Goal: Information Seeking & Learning: Learn about a topic

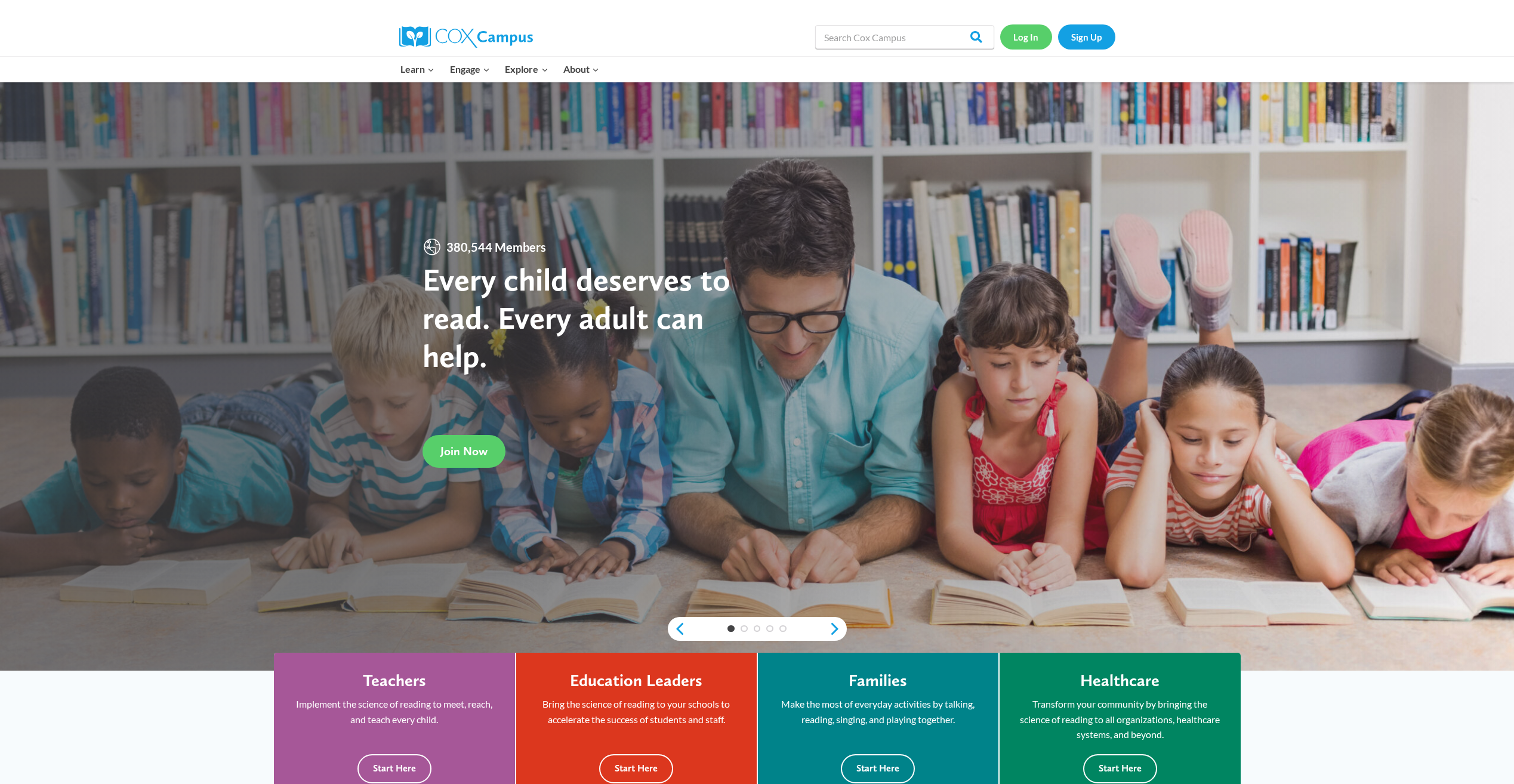
click at [1022, 39] on link "Log In" at bounding box center [1026, 37] width 52 height 25
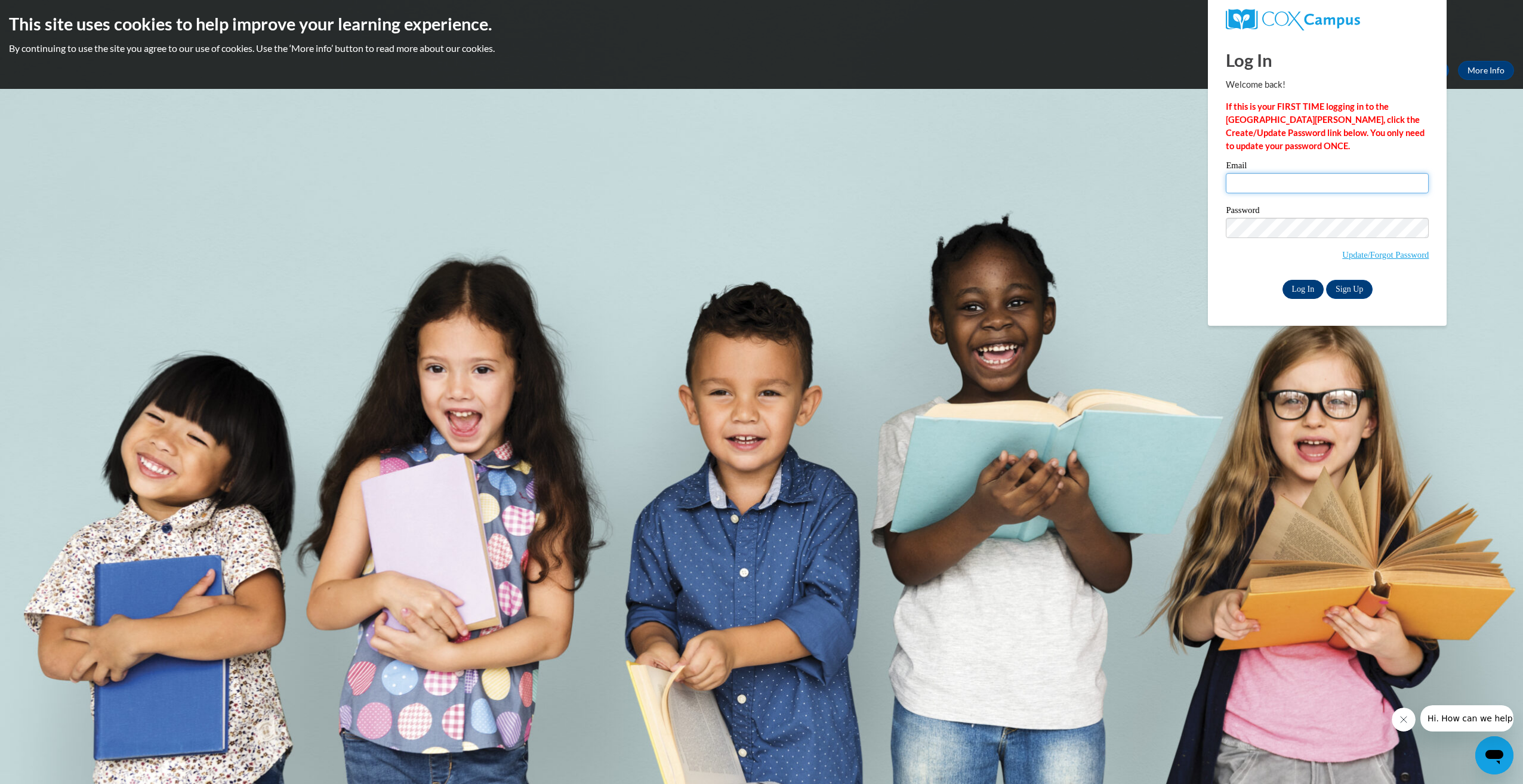
type input "arielgibson578@GMAIL.COM"
click at [1298, 284] on input "Log In" at bounding box center [1304, 289] width 42 height 19
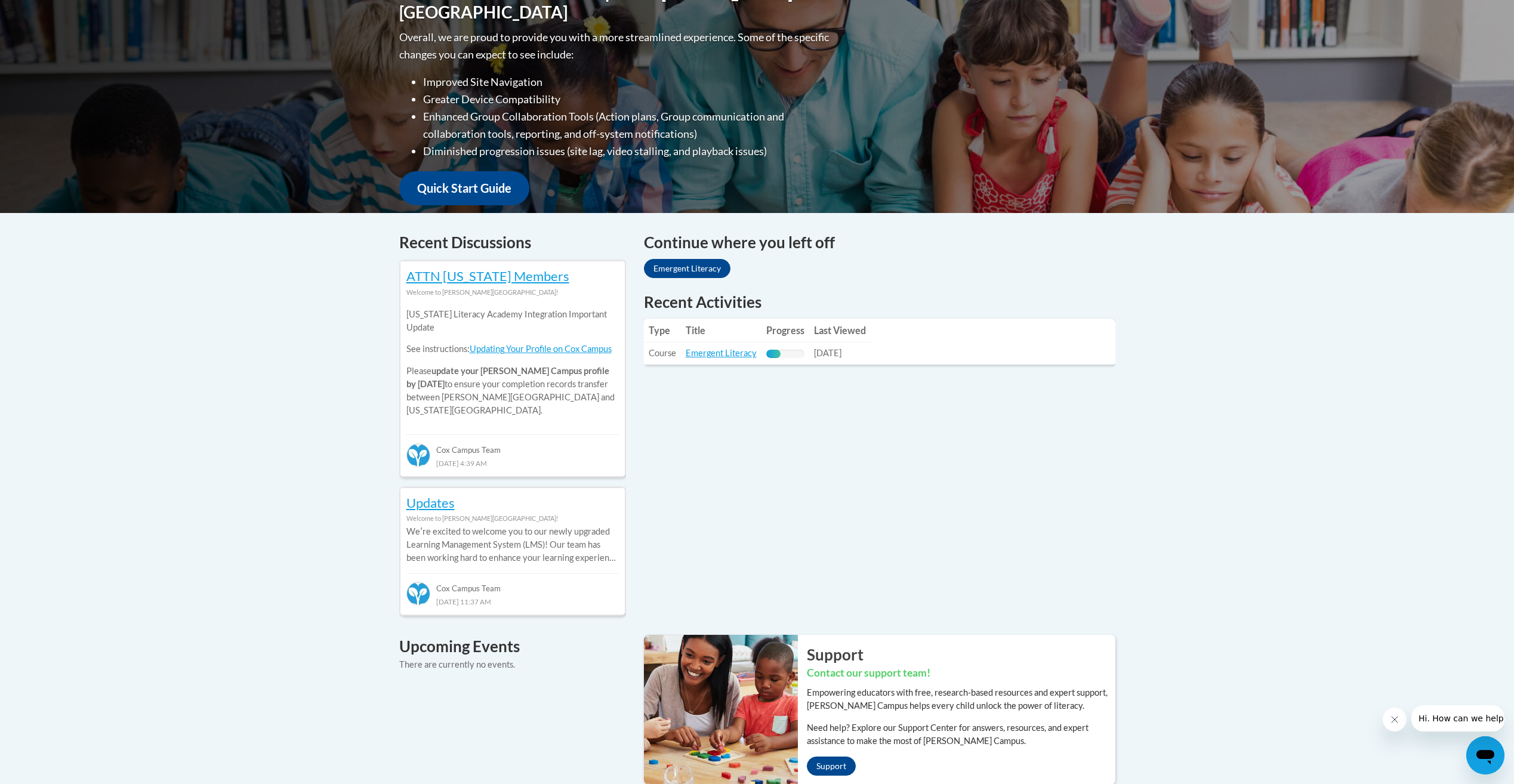
scroll to position [299, 0]
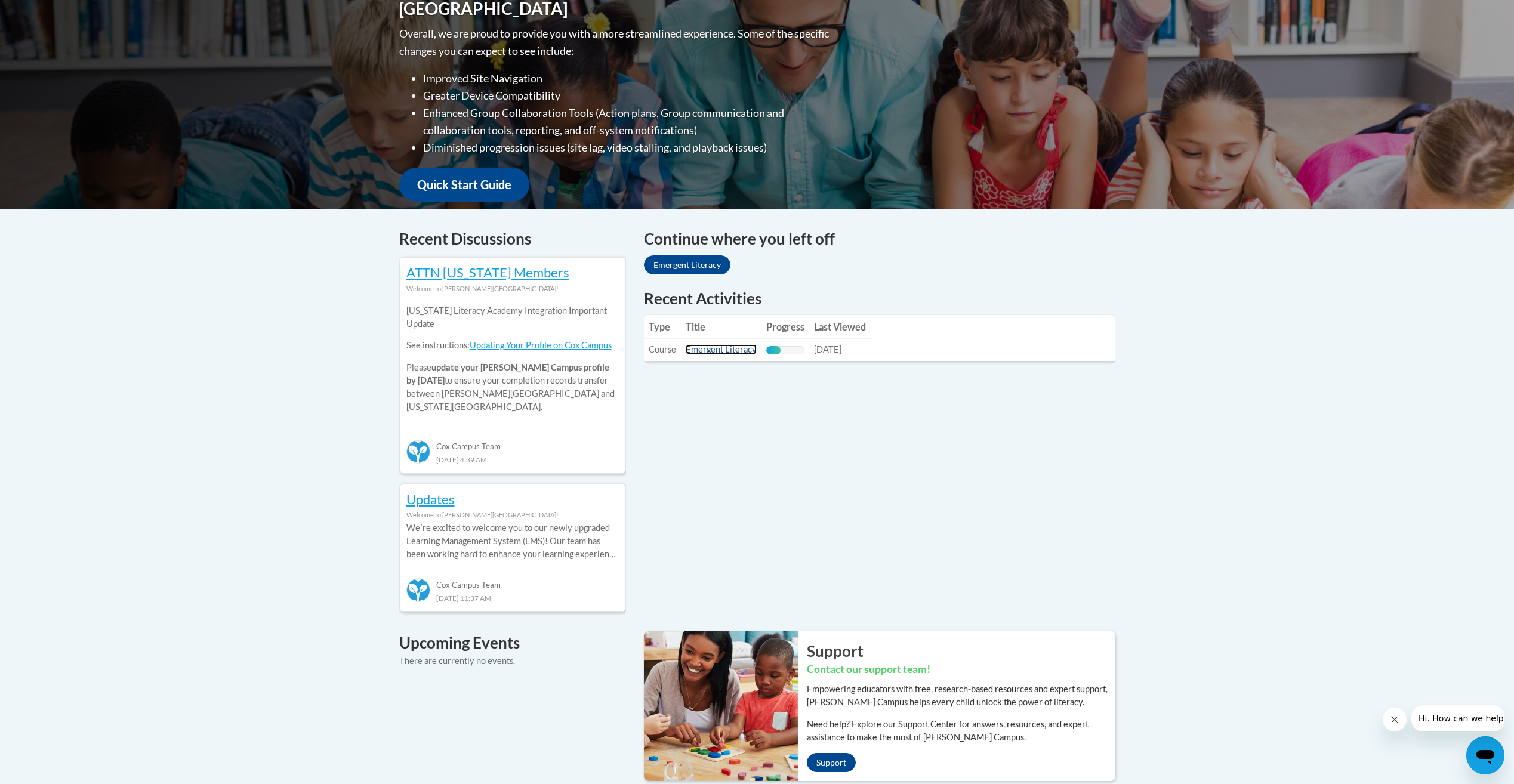
click at [741, 346] on link "Emergent Literacy" at bounding box center [722, 349] width 71 height 10
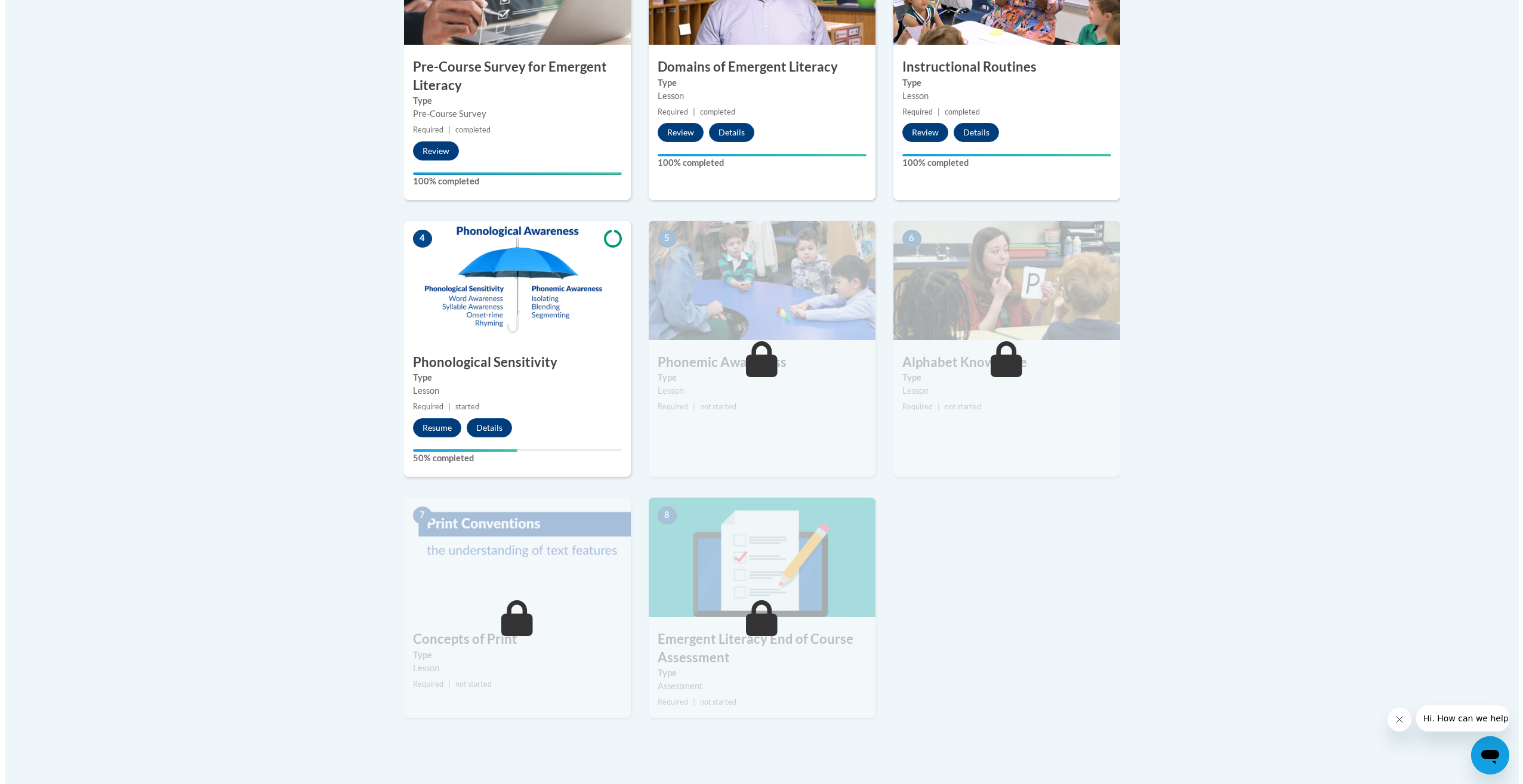
scroll to position [478, 0]
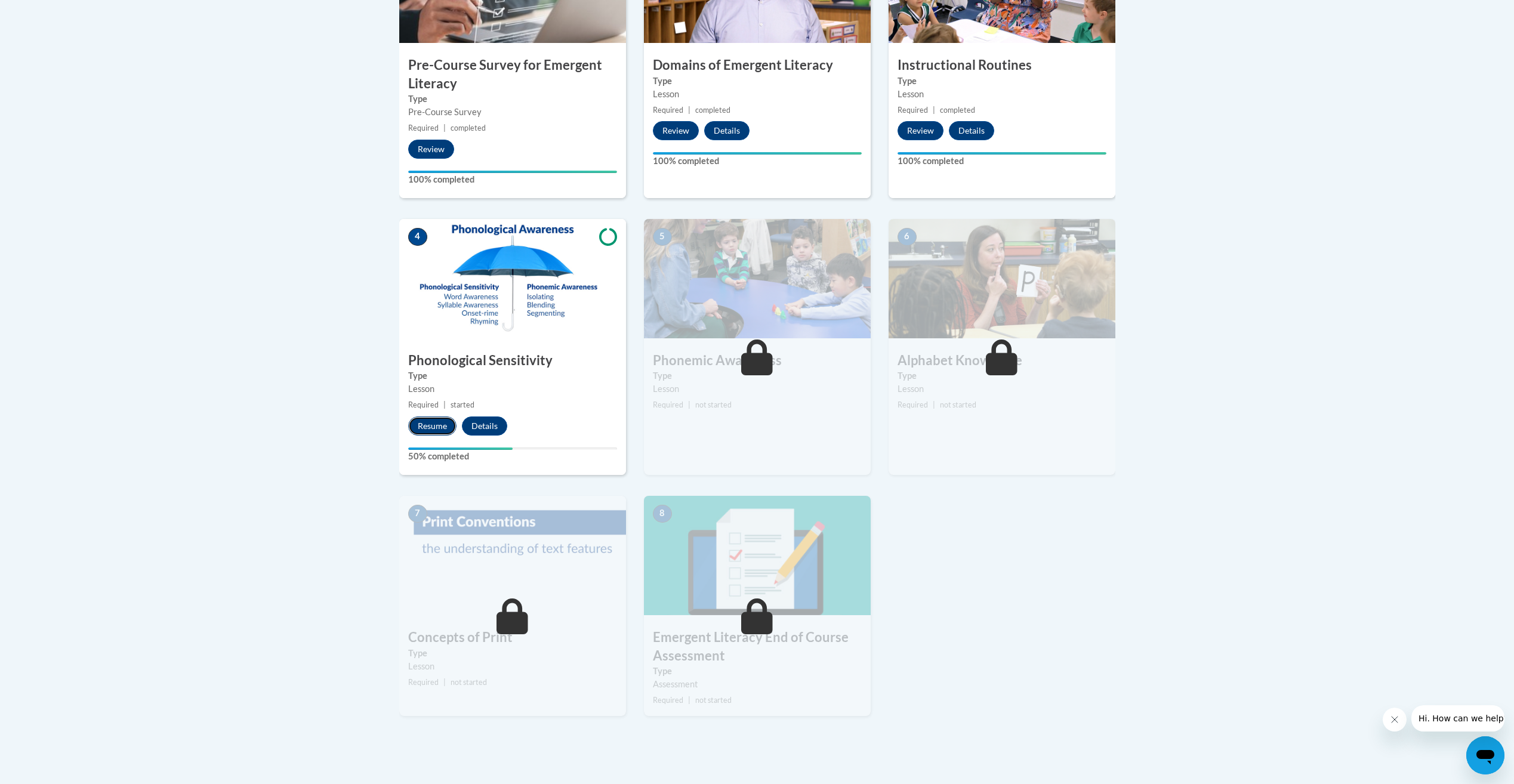
click at [446, 417] on button "Resume" at bounding box center [432, 426] width 49 height 19
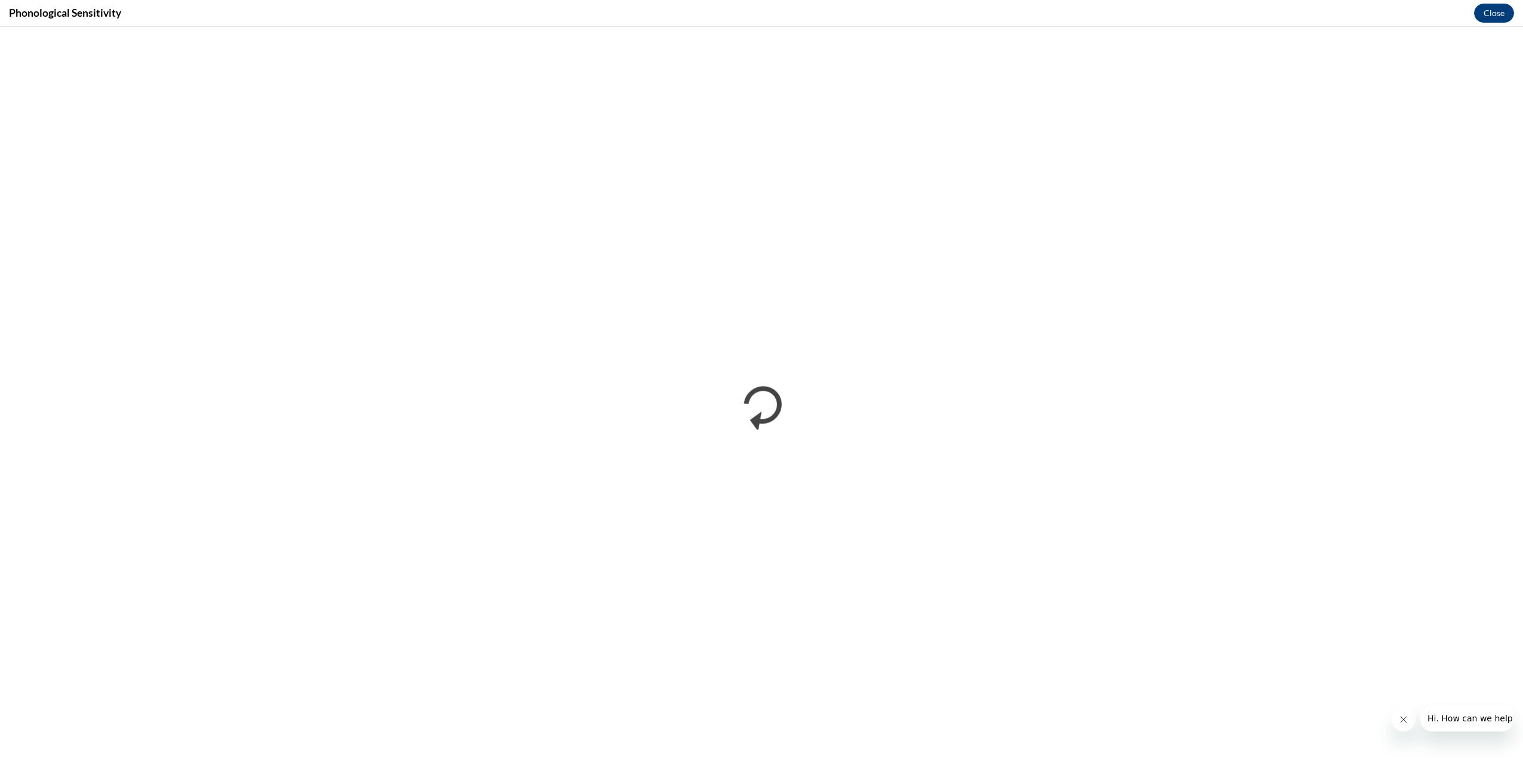
scroll to position [0, 0]
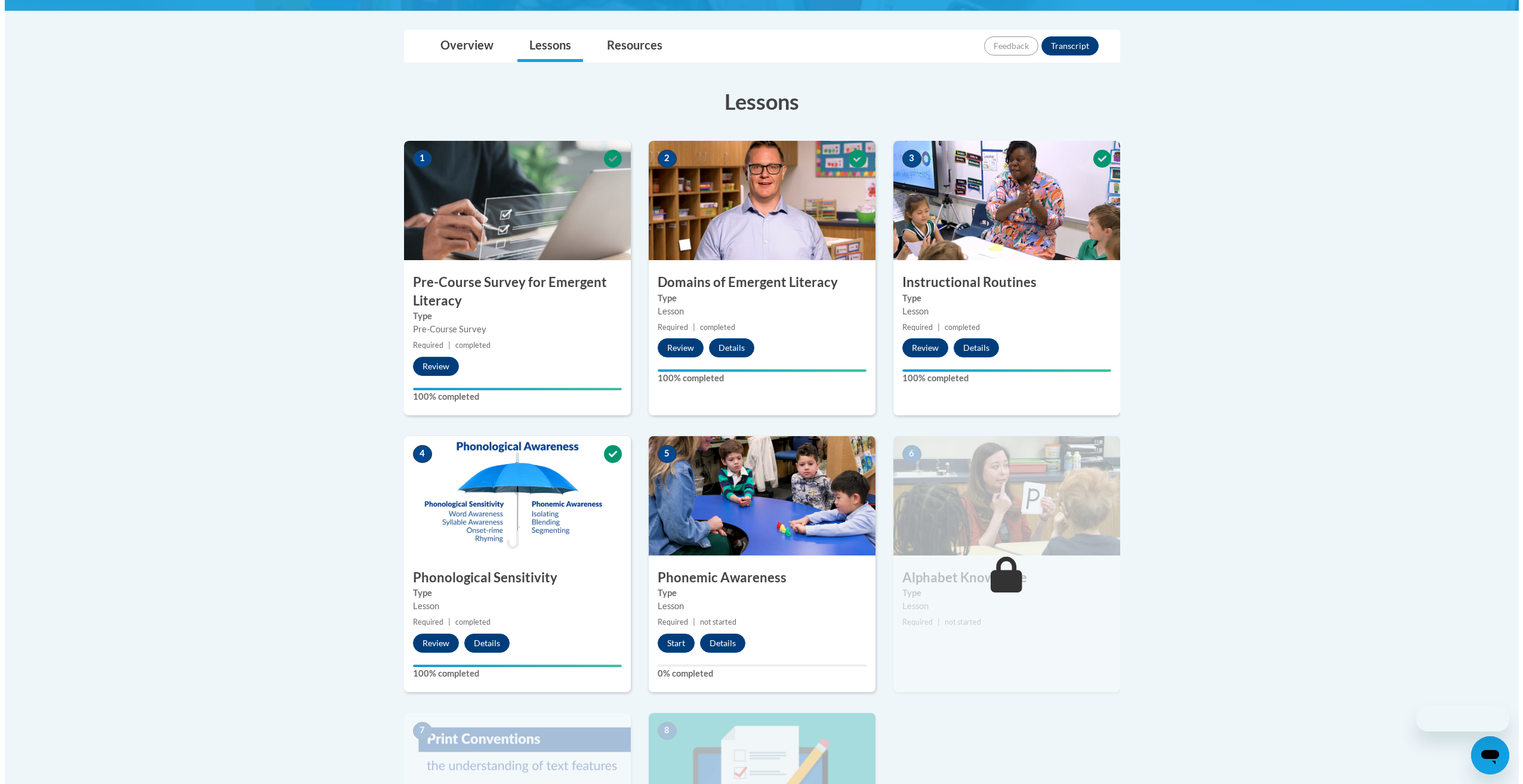
scroll to position [299, 0]
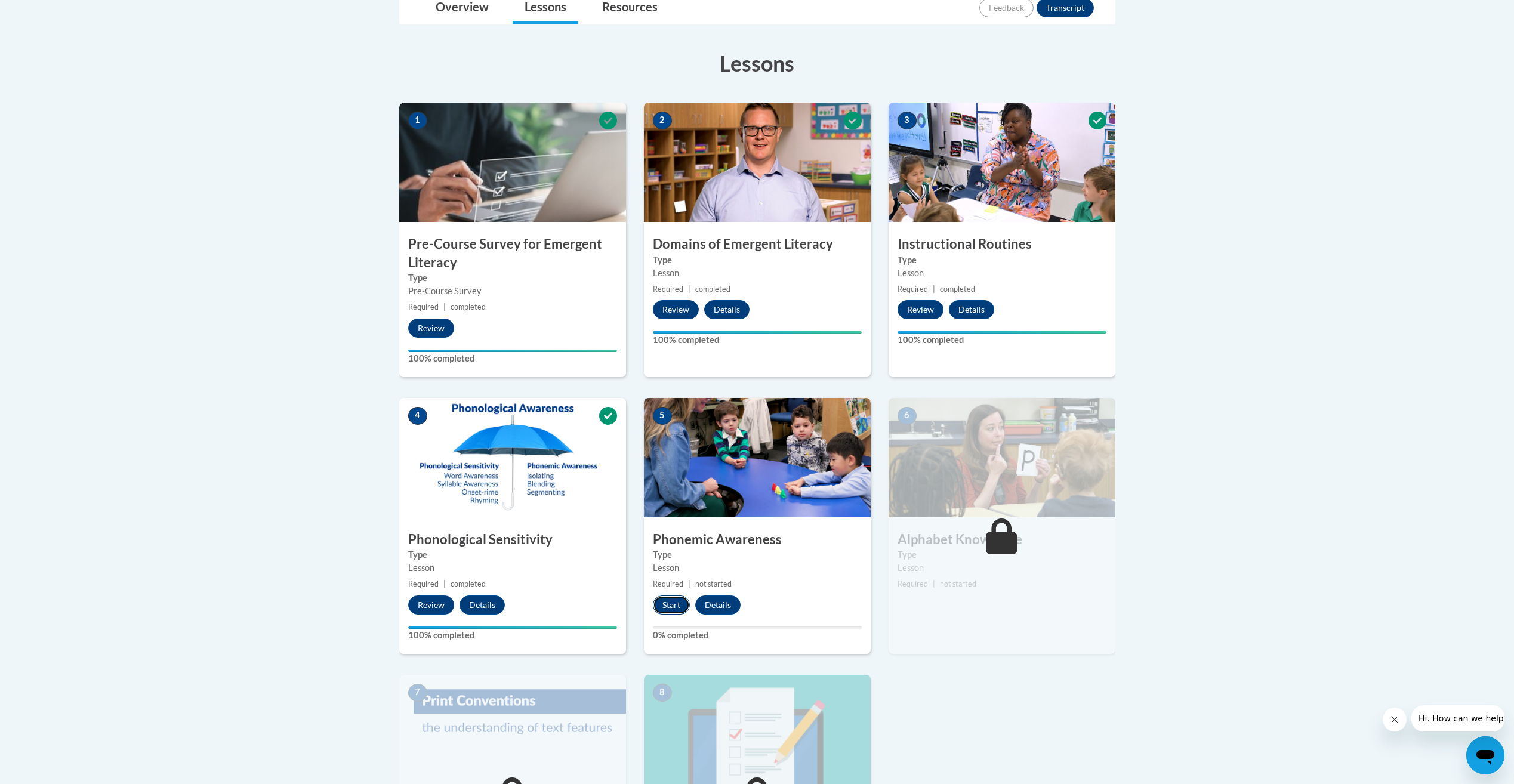
click at [664, 596] on button "Start" at bounding box center [671, 605] width 37 height 19
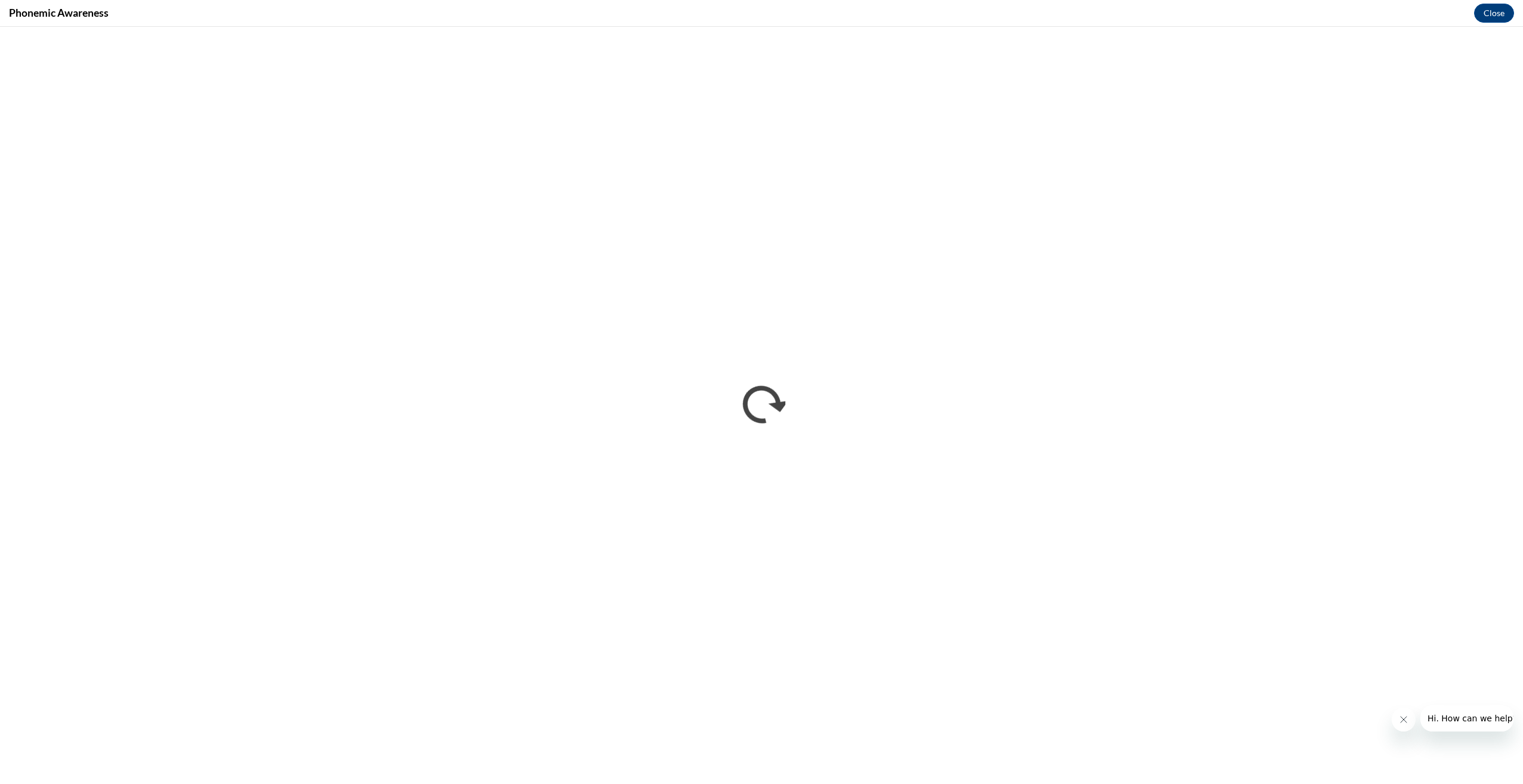
scroll to position [0, 0]
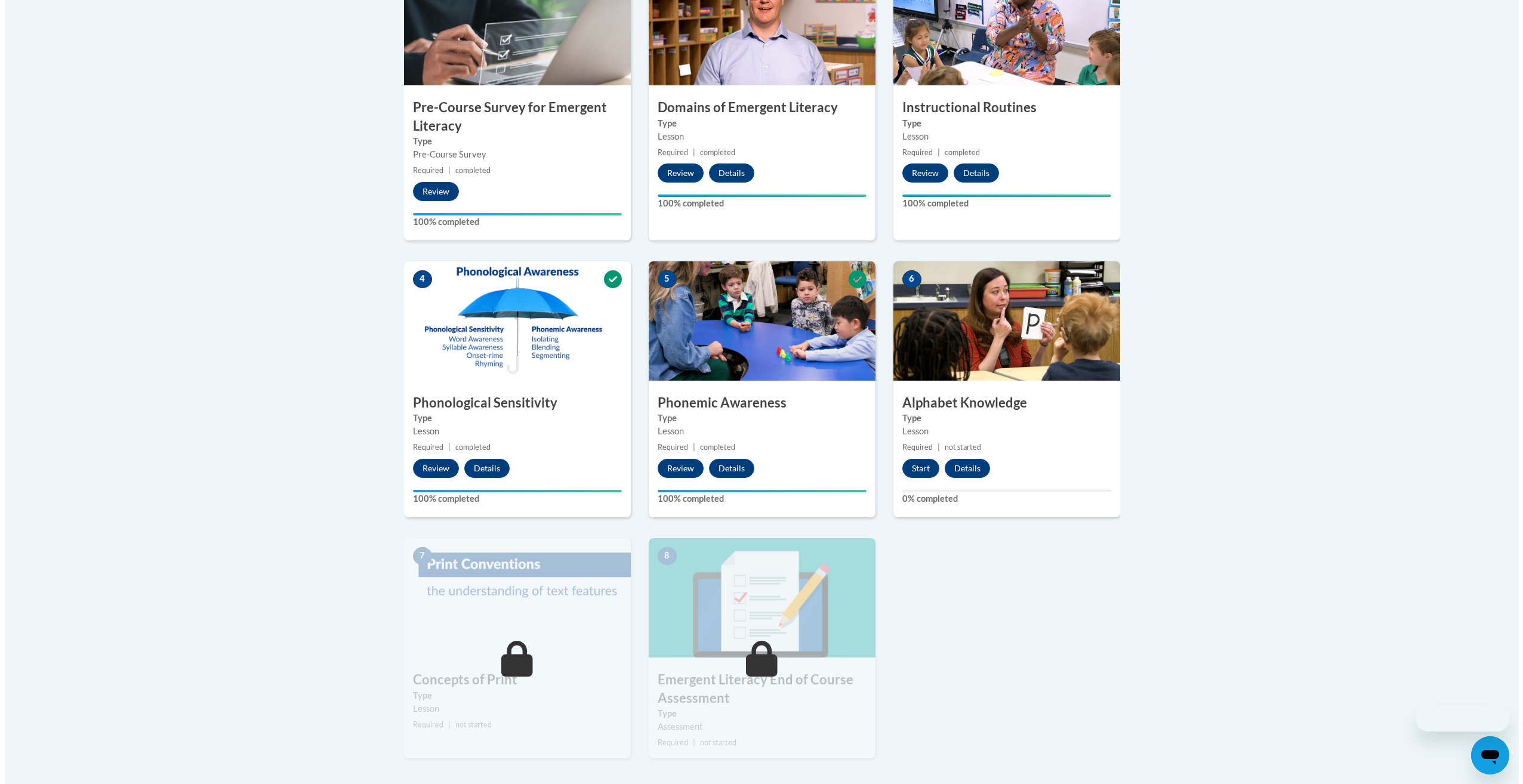
scroll to position [444, 0]
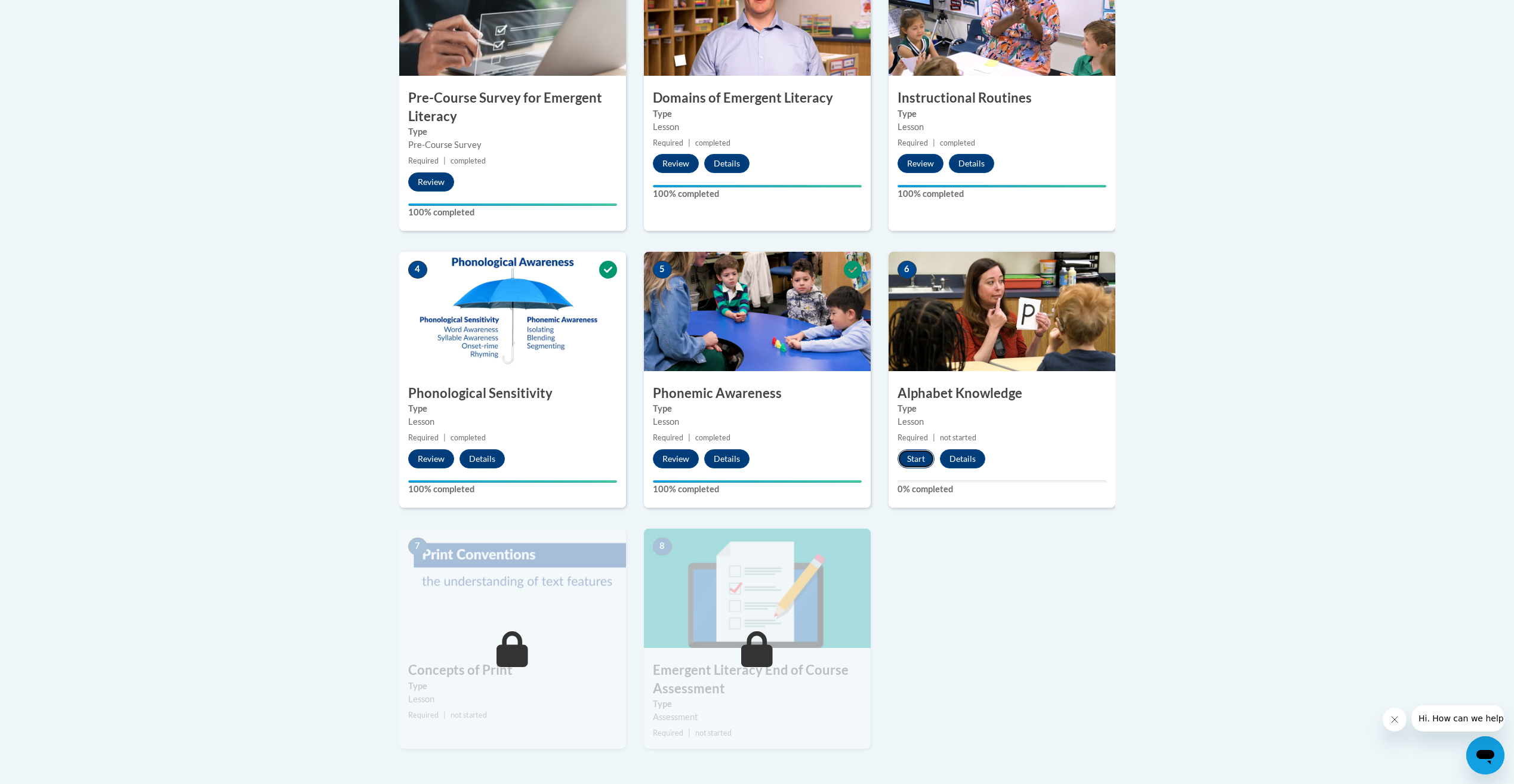
click at [929, 458] on button "Start" at bounding box center [916, 458] width 37 height 19
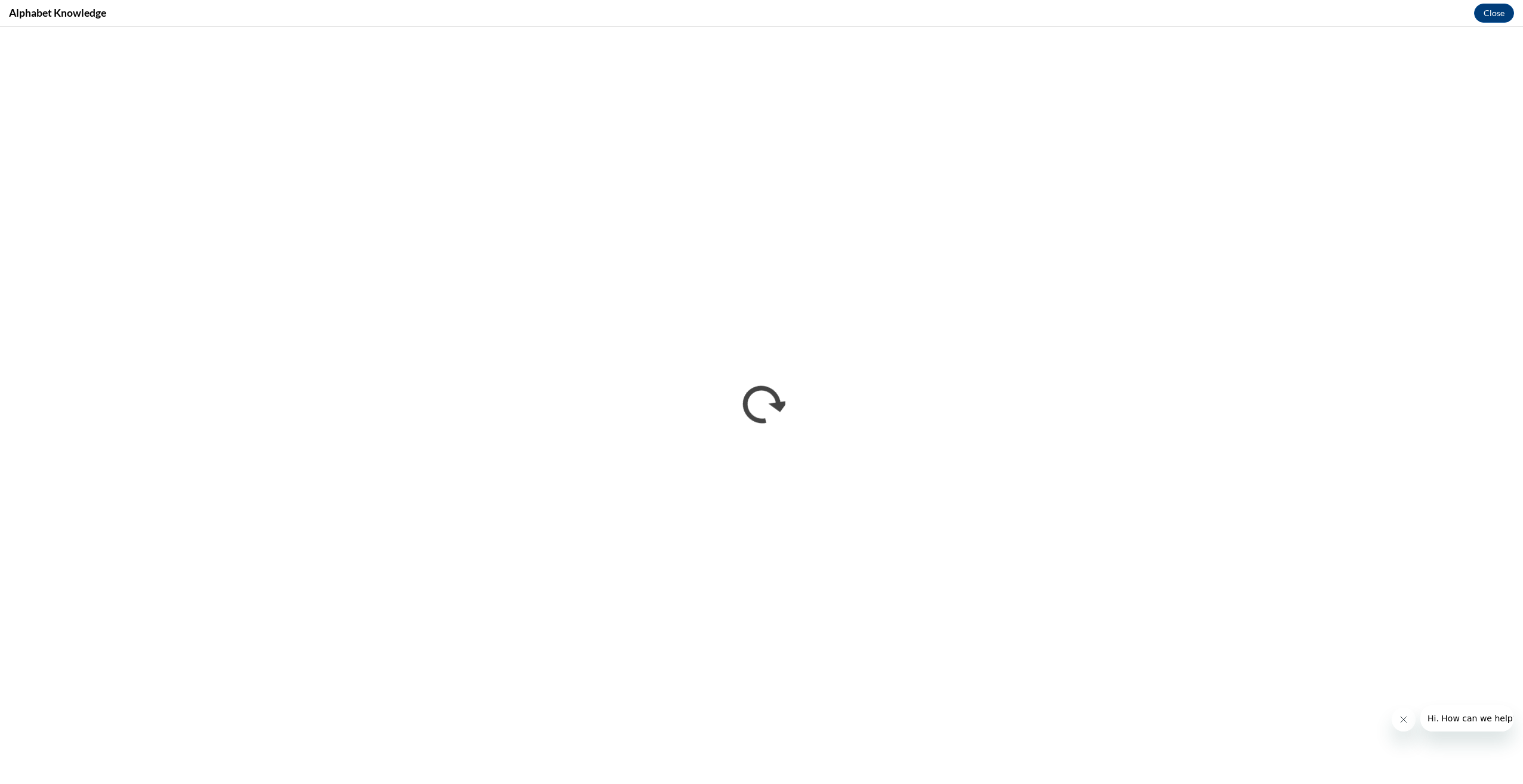
scroll to position [0, 0]
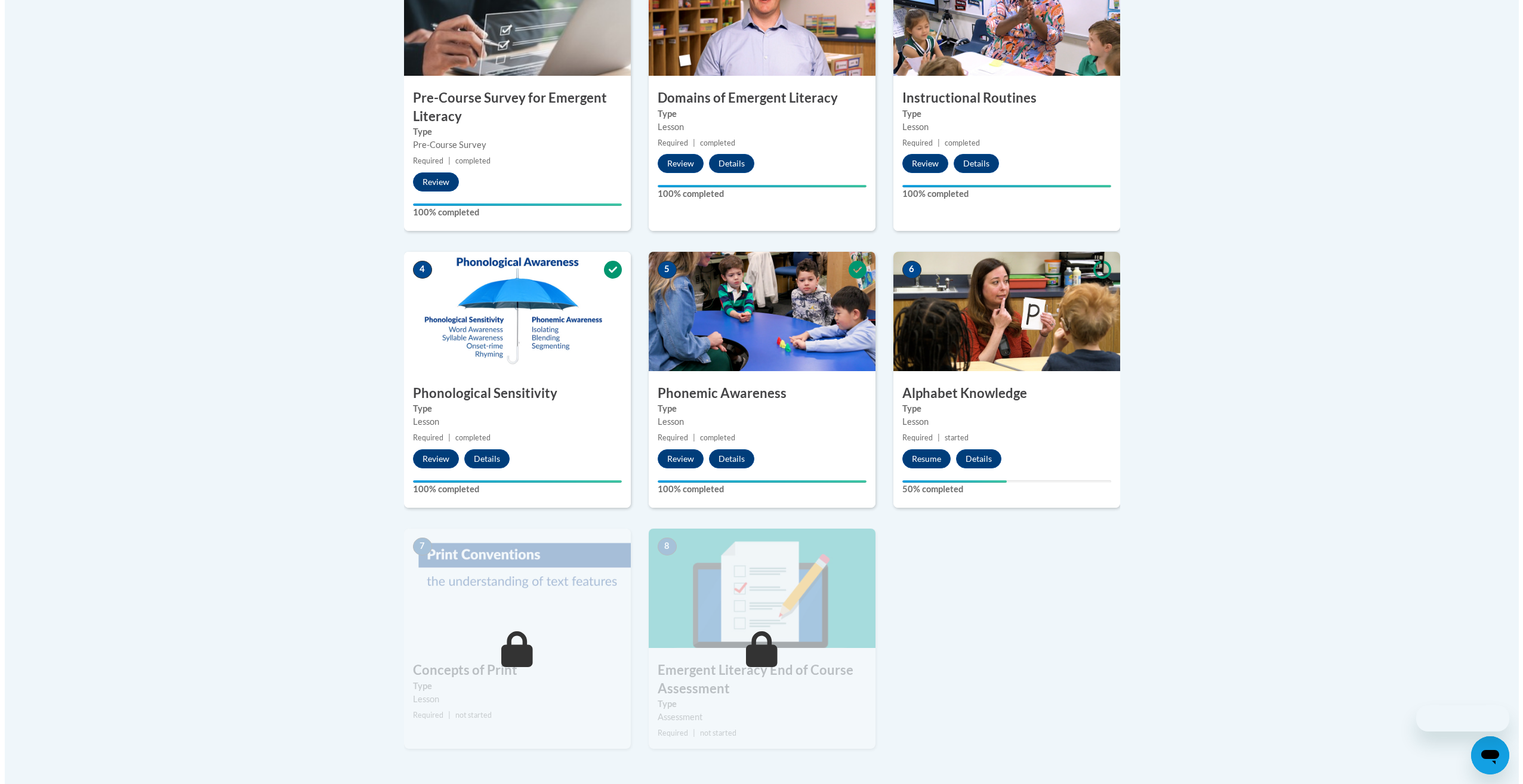
scroll to position [367, 0]
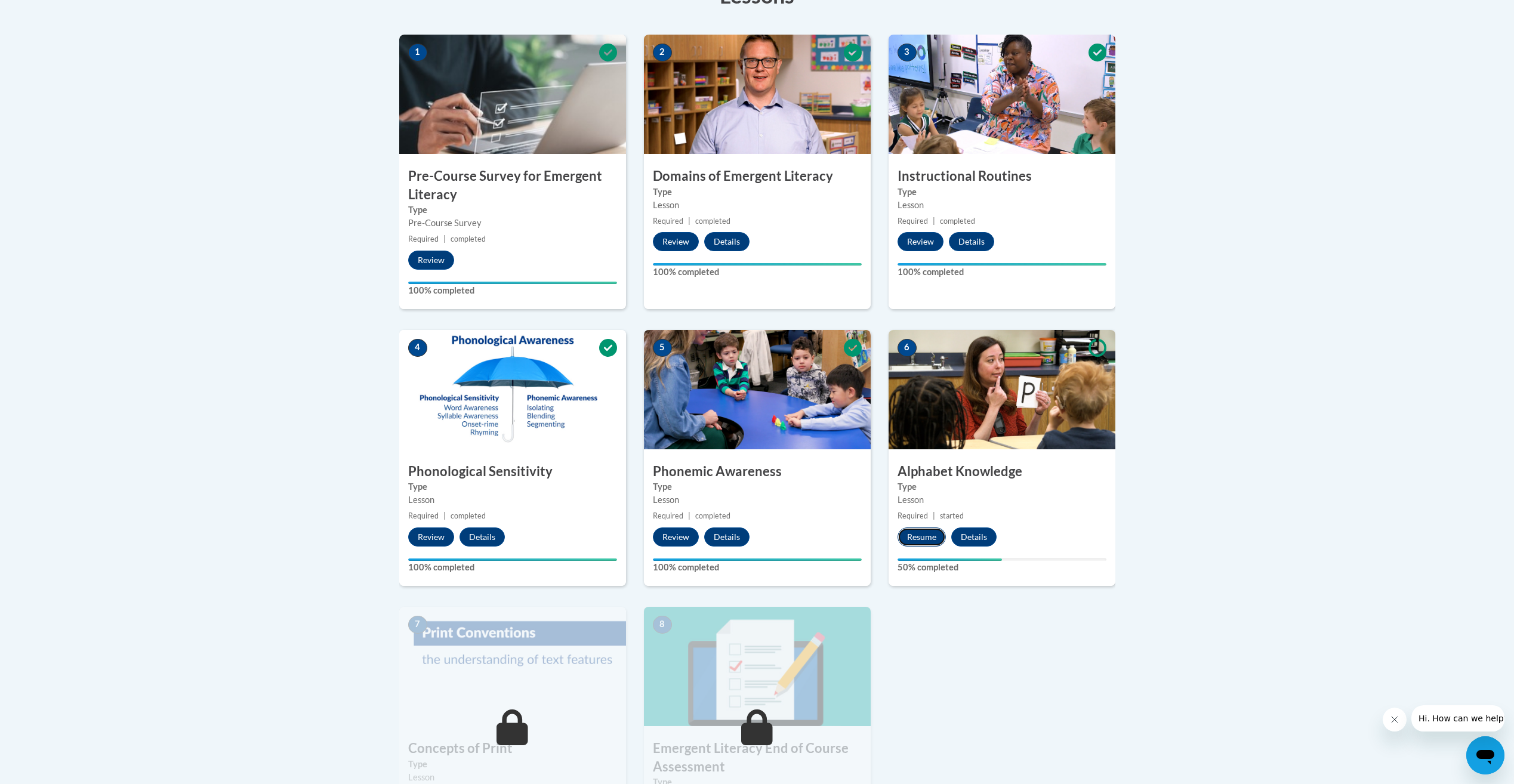
drag, startPoint x: 617, startPoint y: 403, endPoint x: 923, endPoint y: 538, distance: 334.5
click at [923, 538] on button "Resume" at bounding box center [921, 537] width 49 height 19
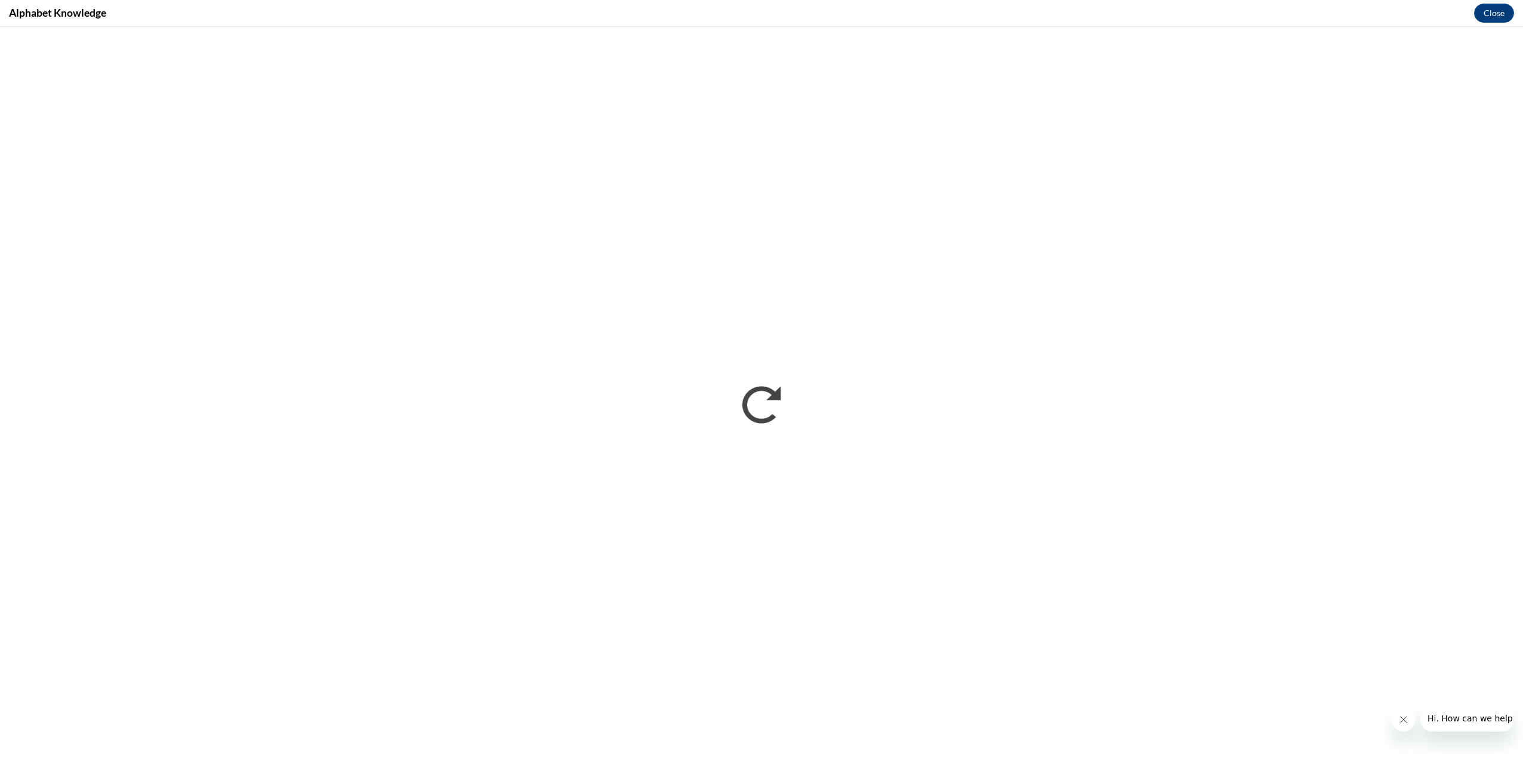
scroll to position [0, 0]
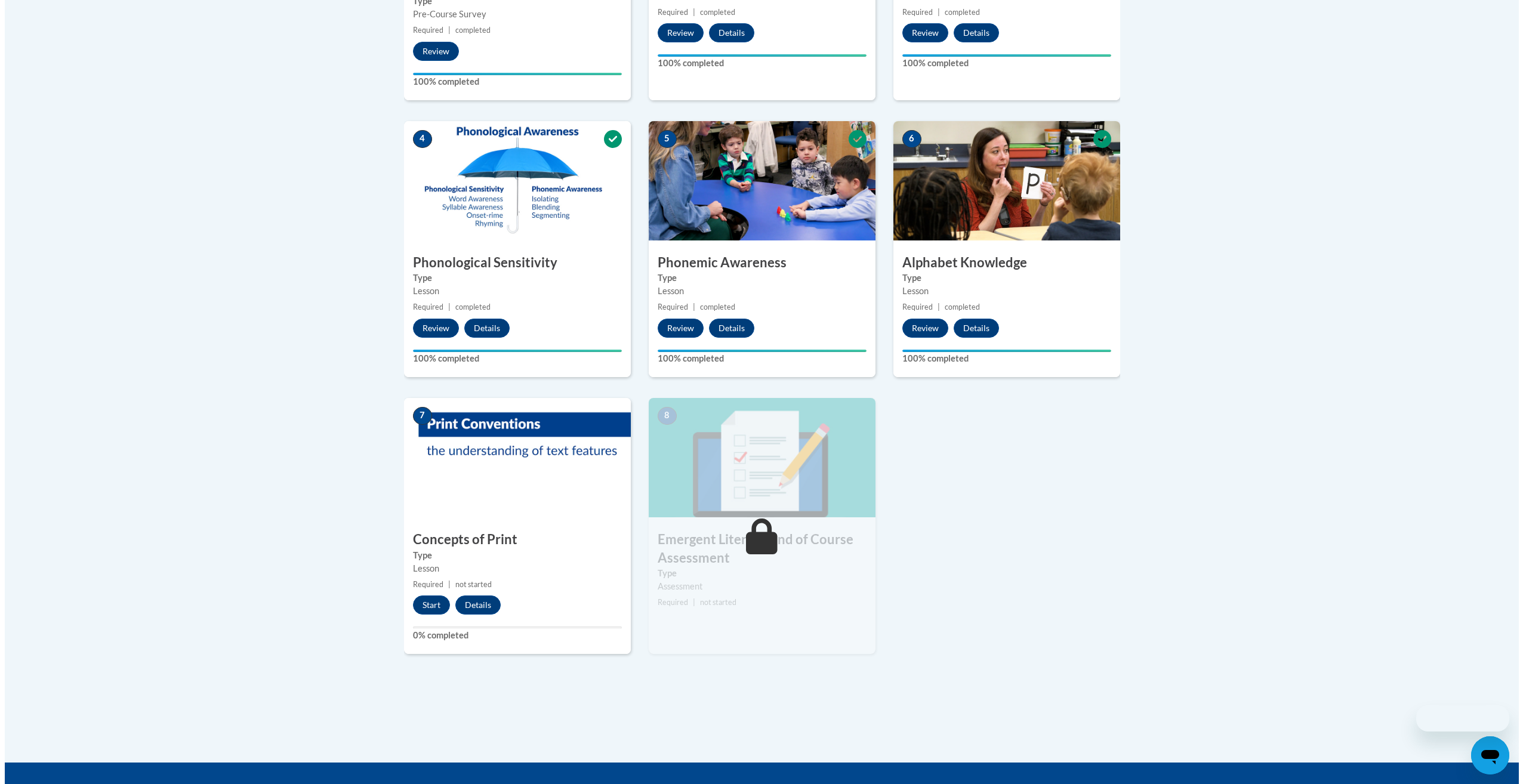
scroll to position [657, 0]
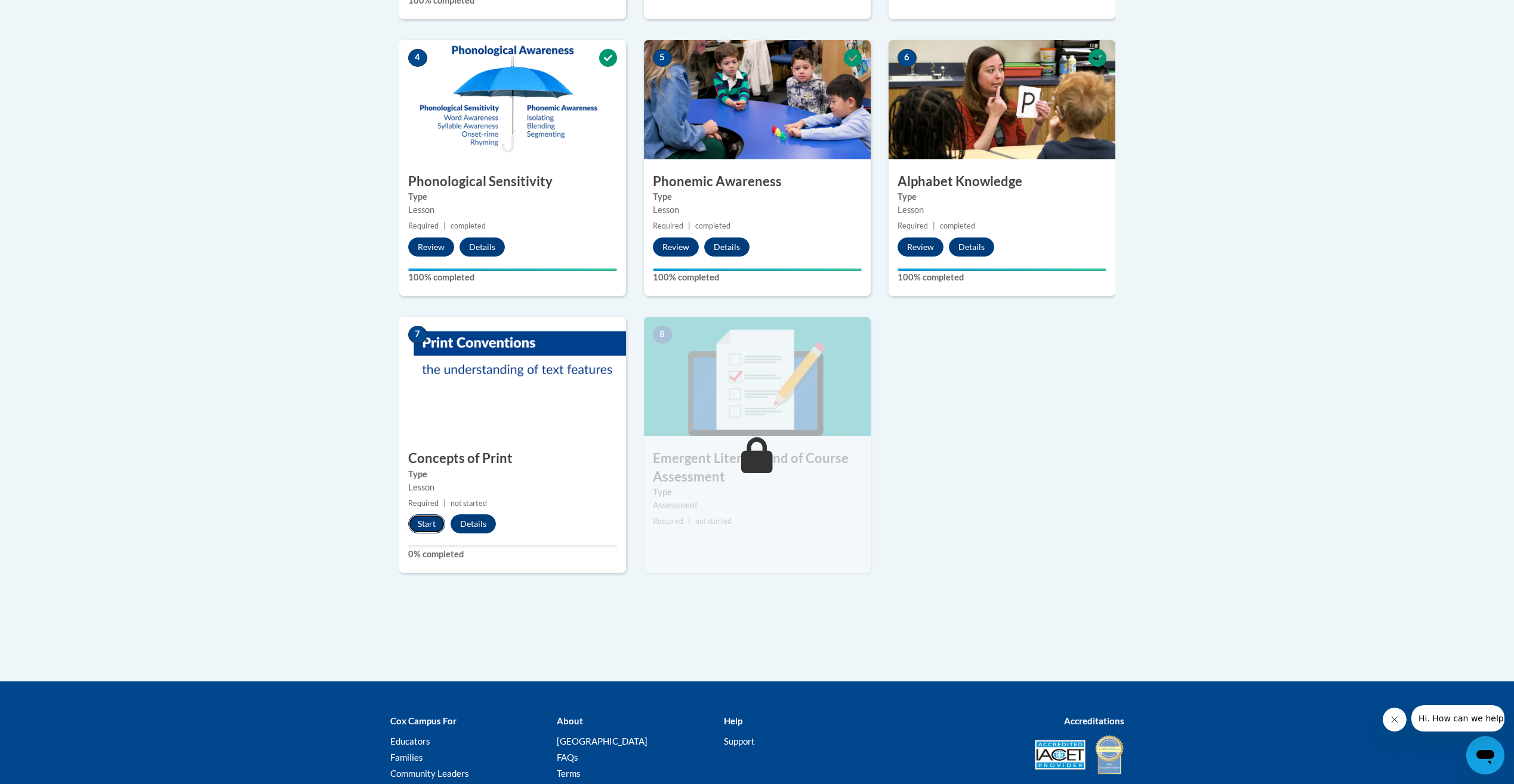
click at [418, 519] on button "Start" at bounding box center [427, 524] width 37 height 19
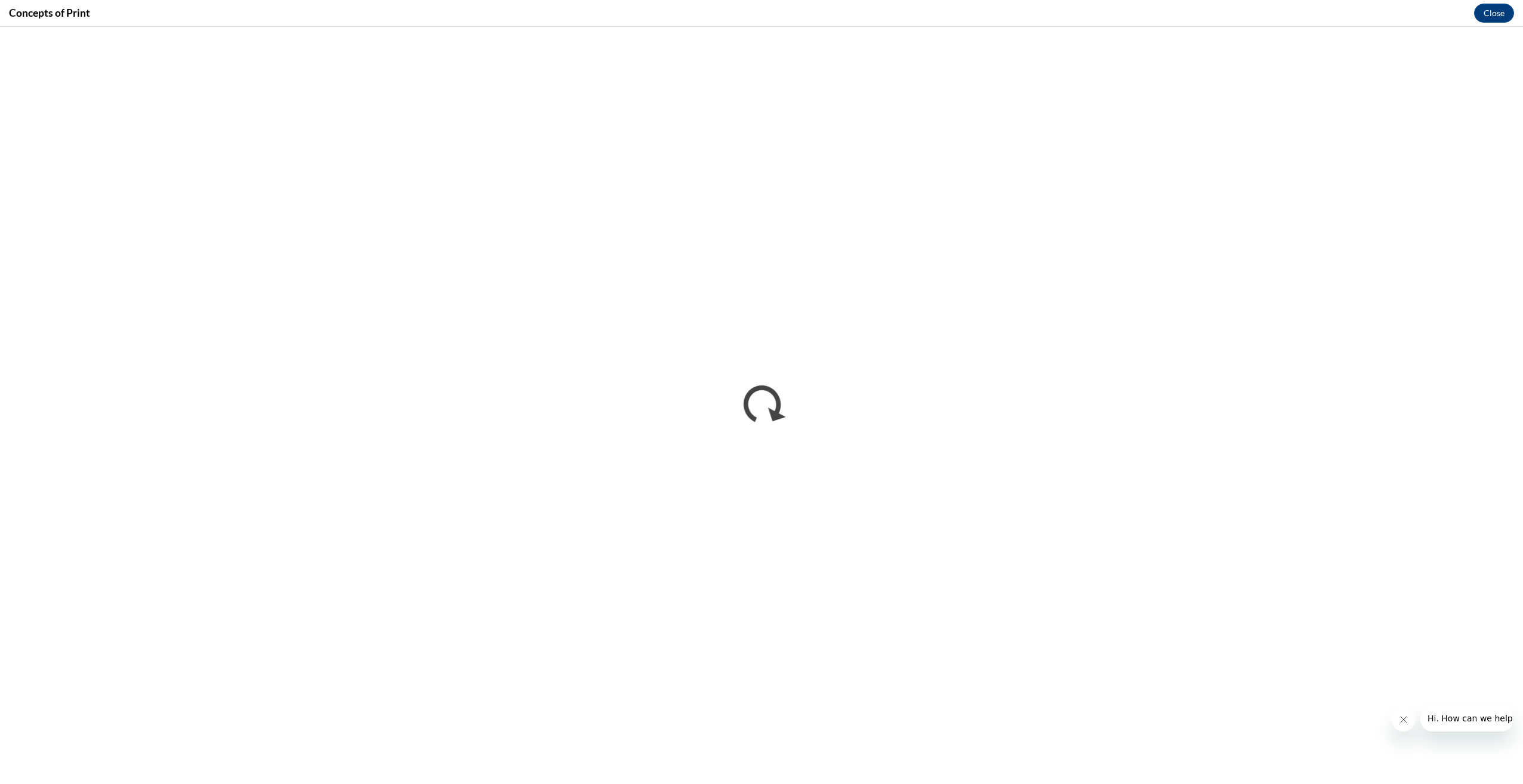
scroll to position [0, 0]
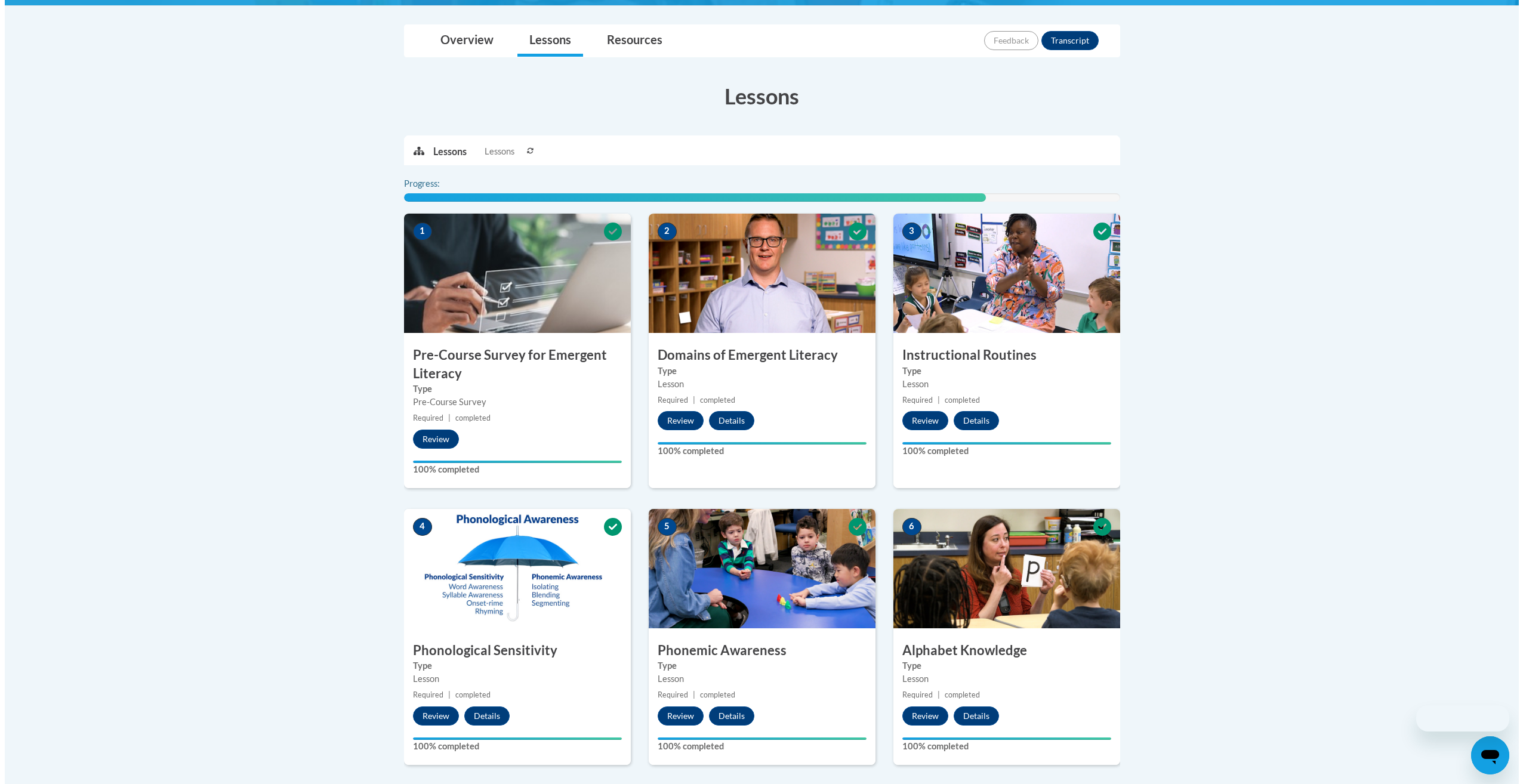
scroll to position [622, 0]
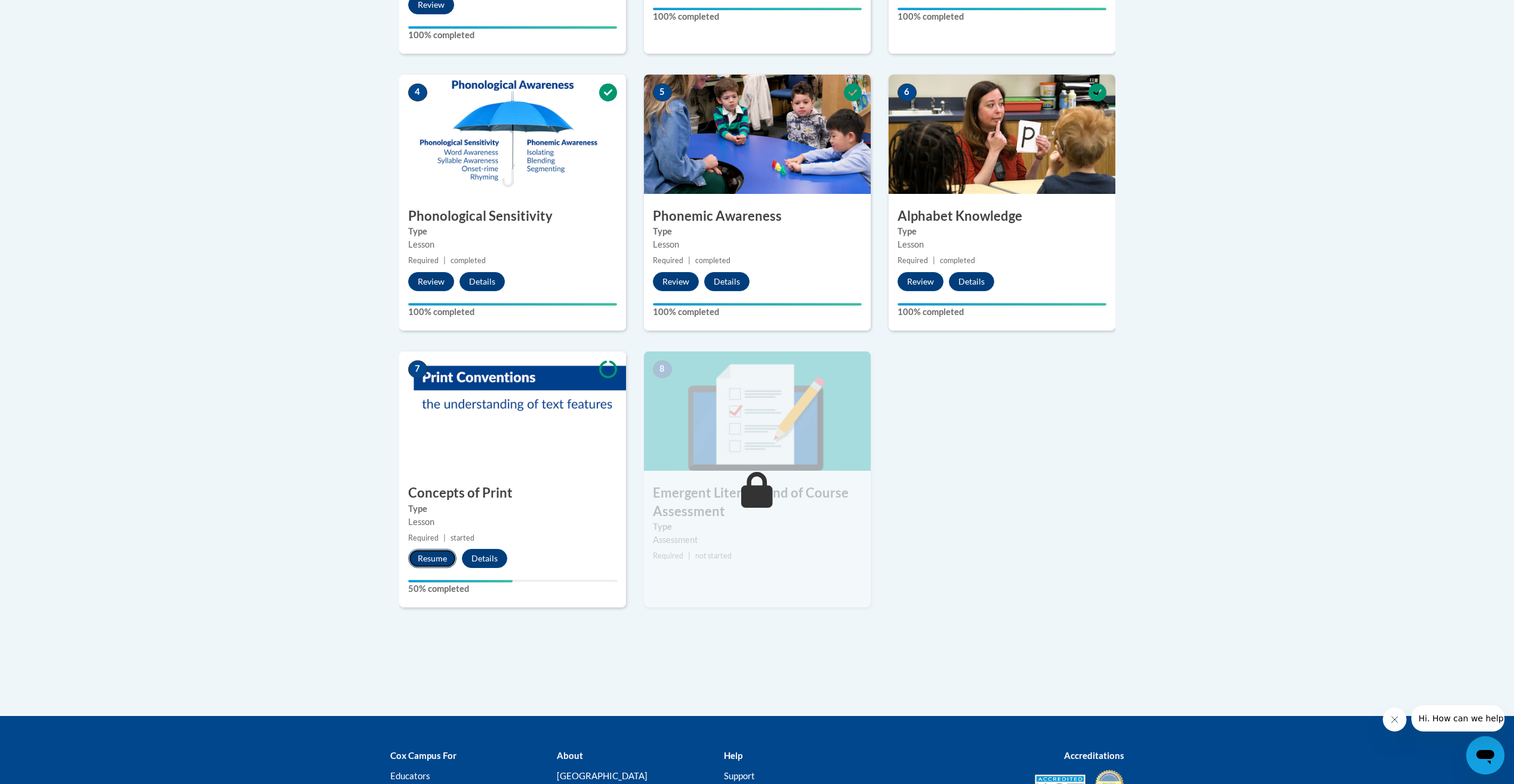
click at [444, 555] on button "Resume" at bounding box center [432, 558] width 49 height 19
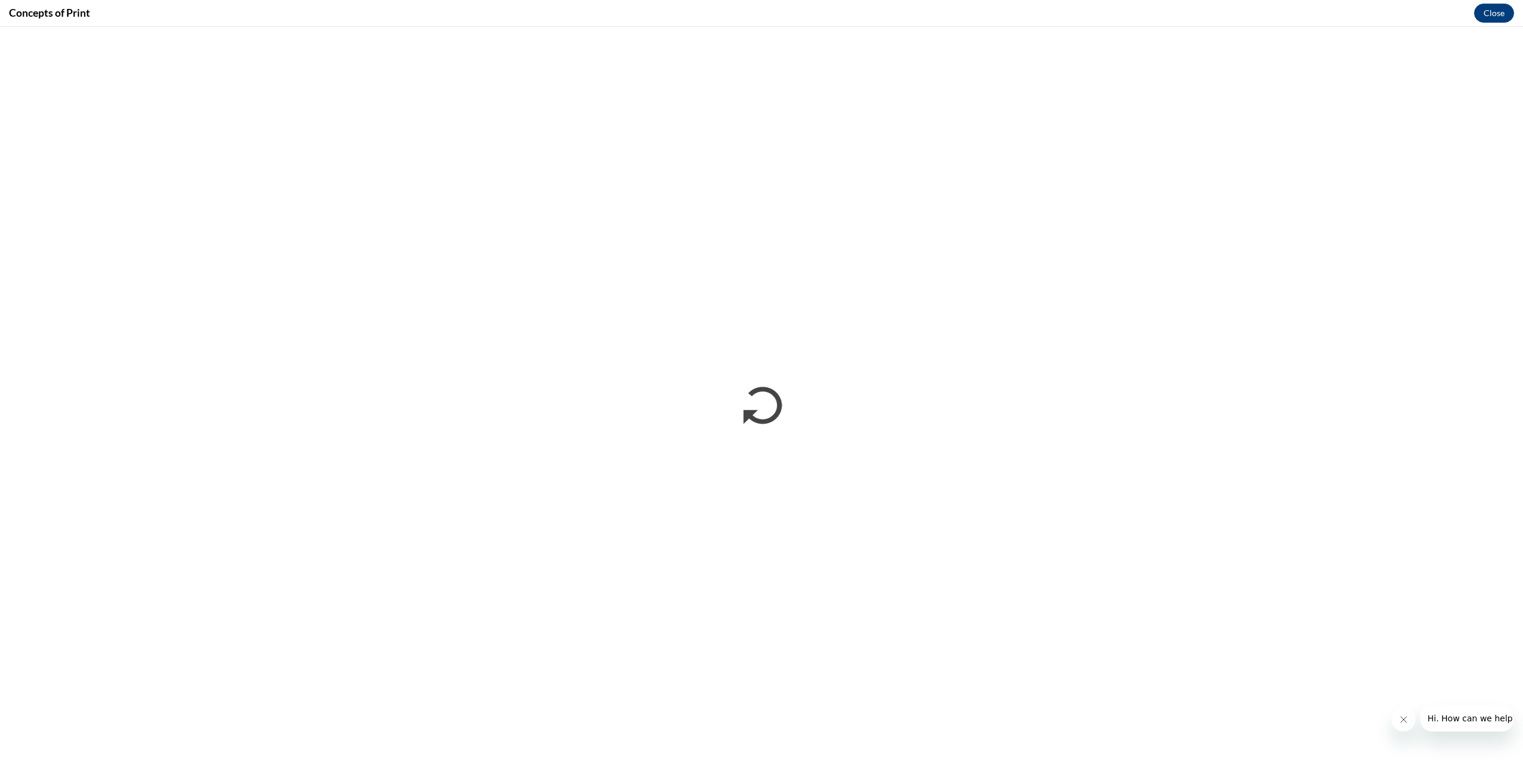
scroll to position [0, 0]
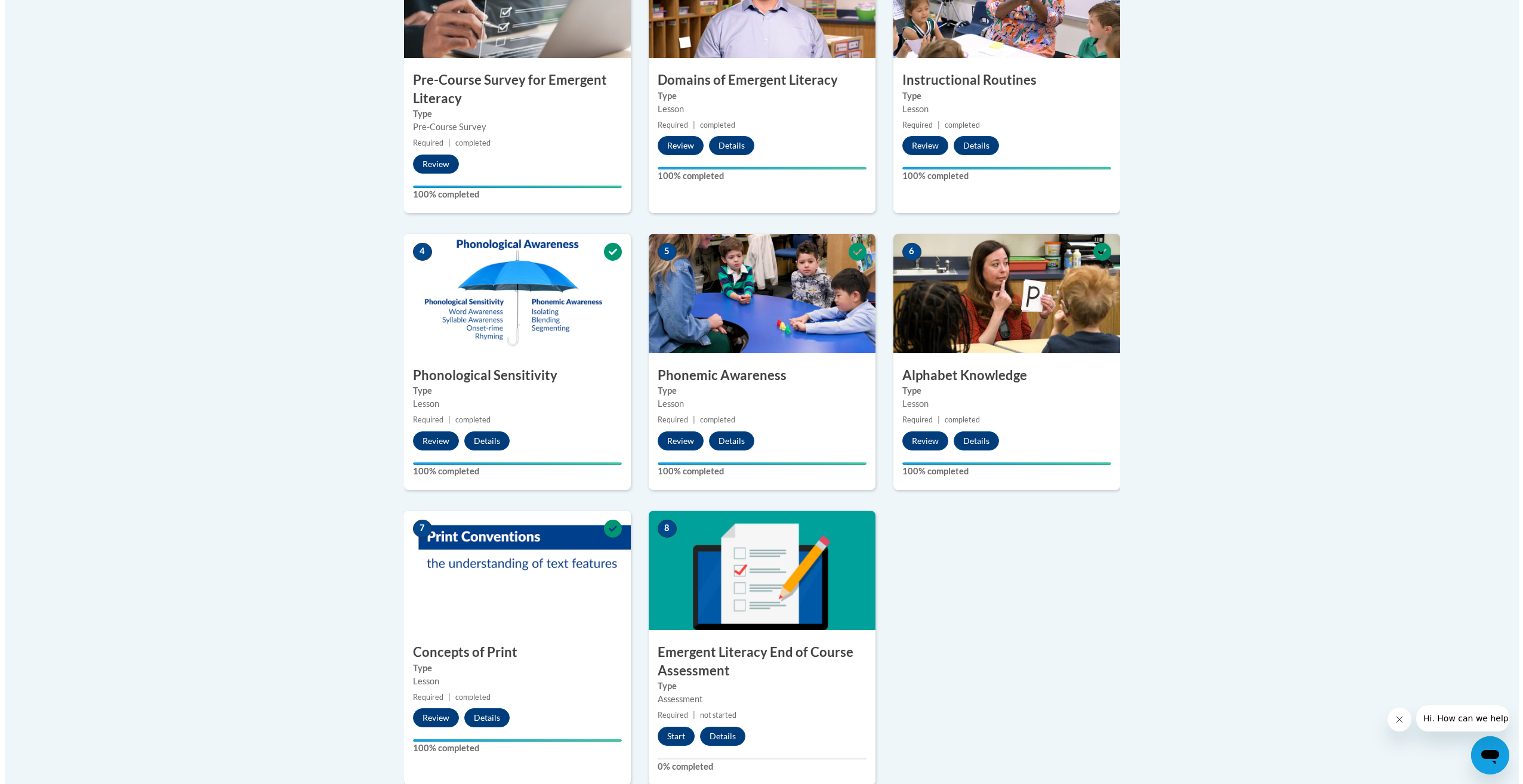
scroll to position [485, 0]
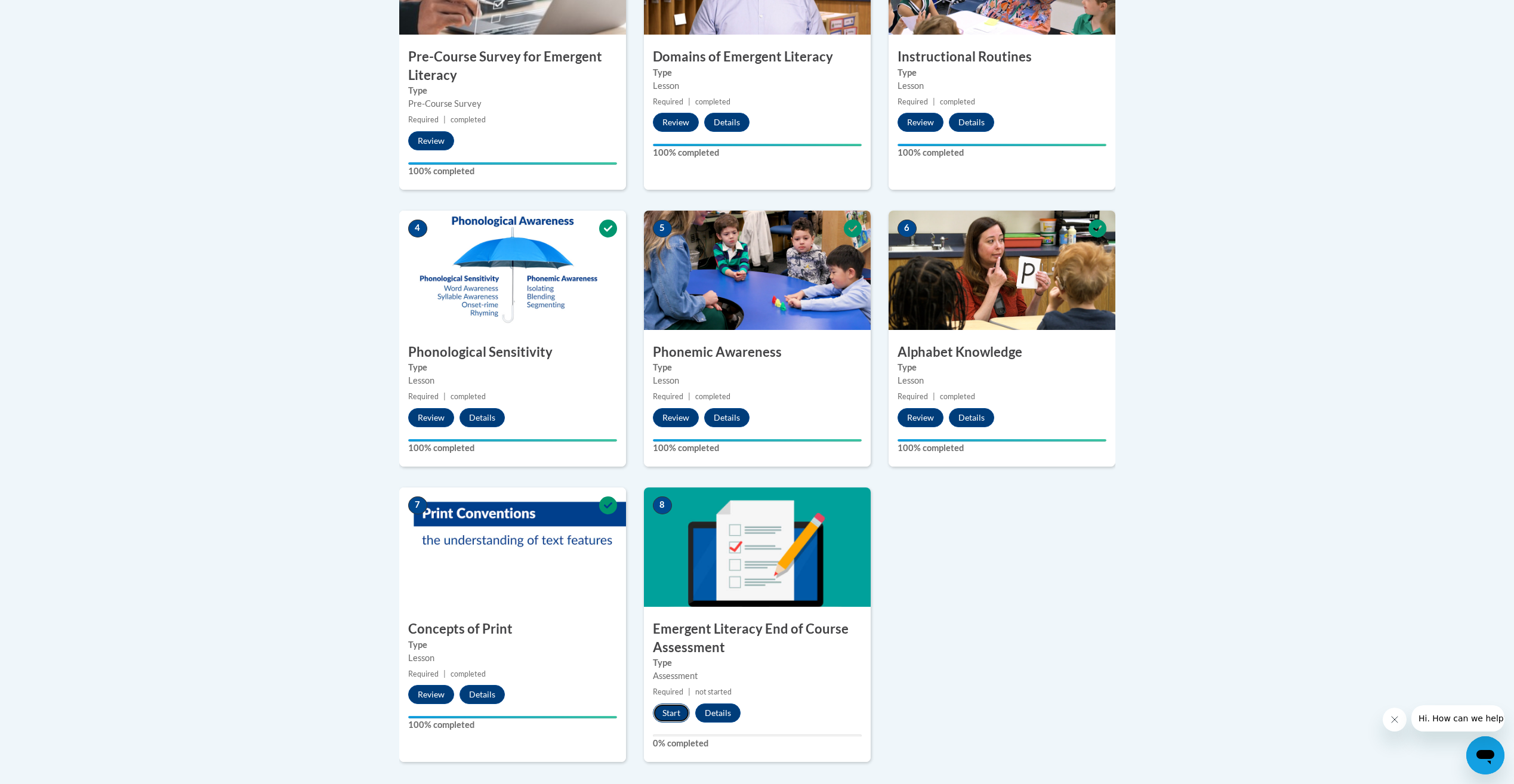
click at [677, 705] on button "Start" at bounding box center [671, 713] width 37 height 19
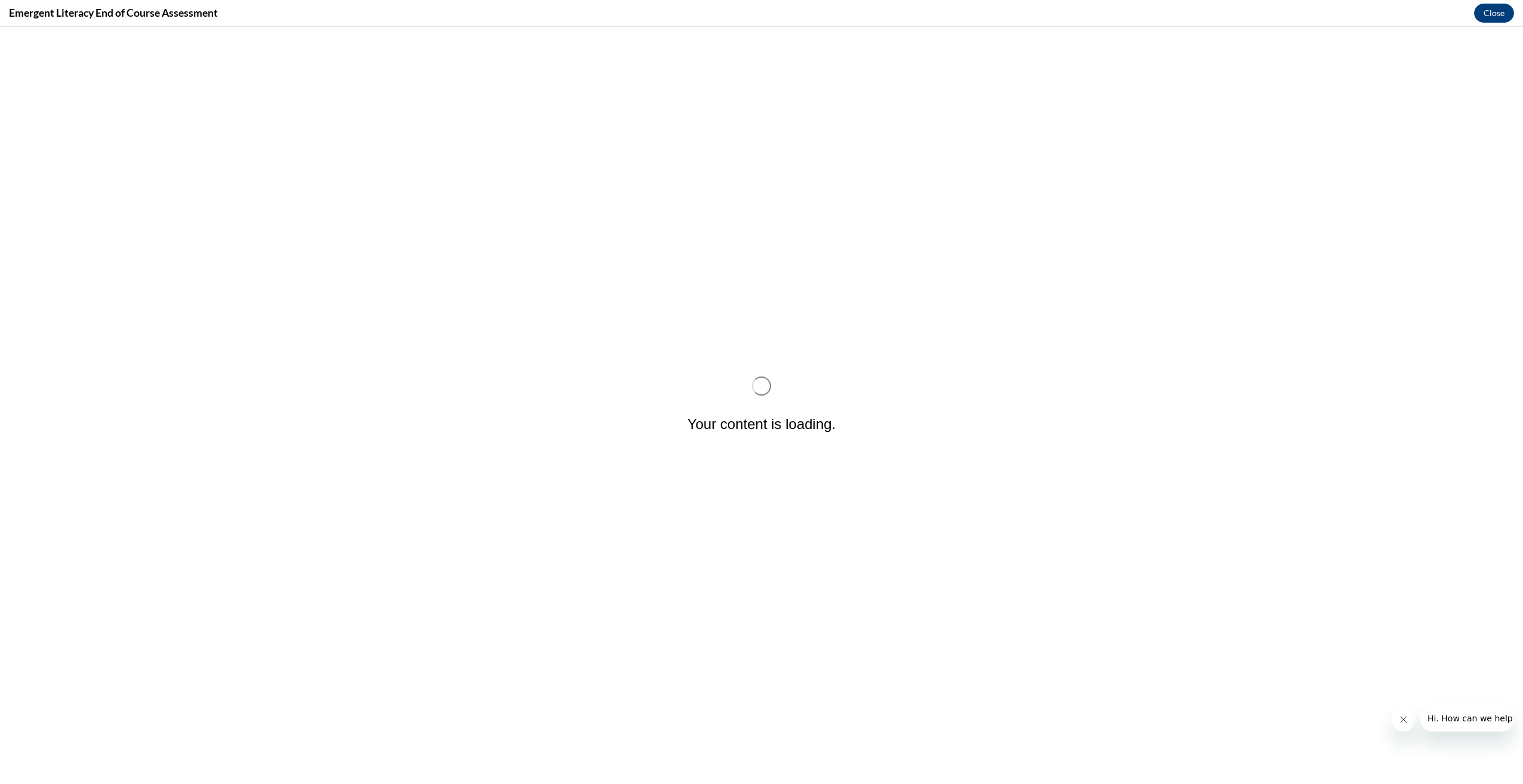
scroll to position [0, 0]
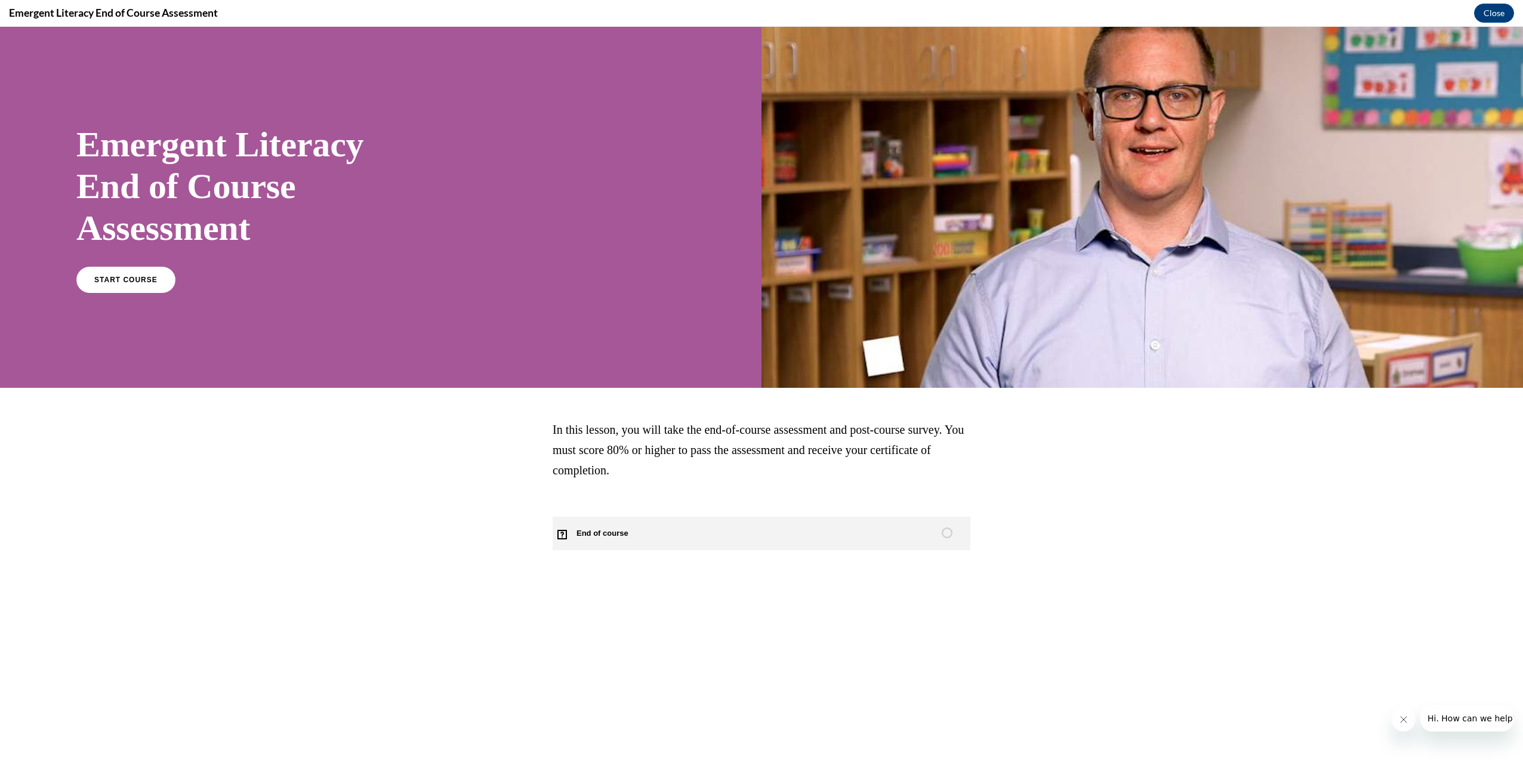
click at [614, 528] on span "End of course" at bounding box center [609, 533] width 113 height 33
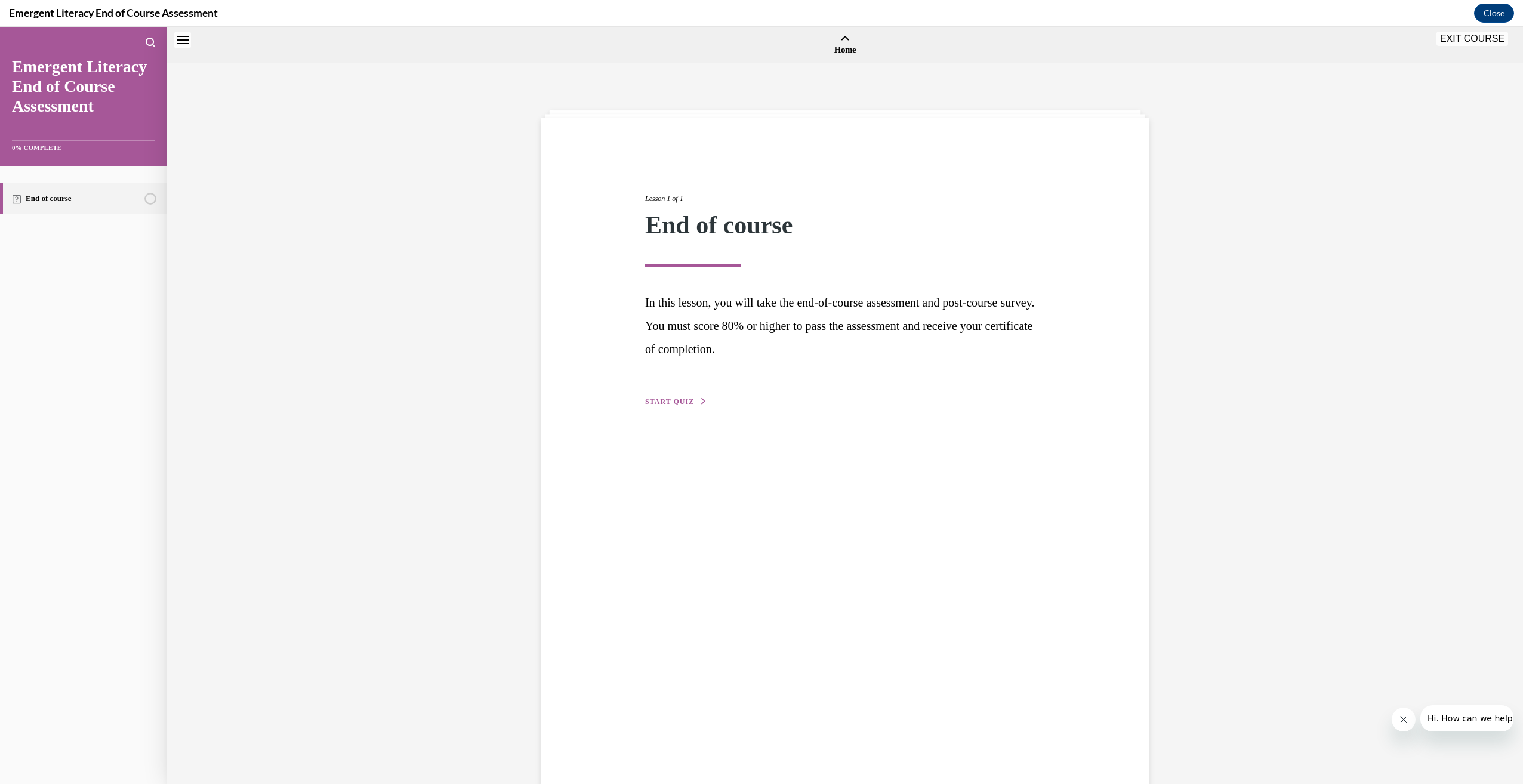
scroll to position [37, 0]
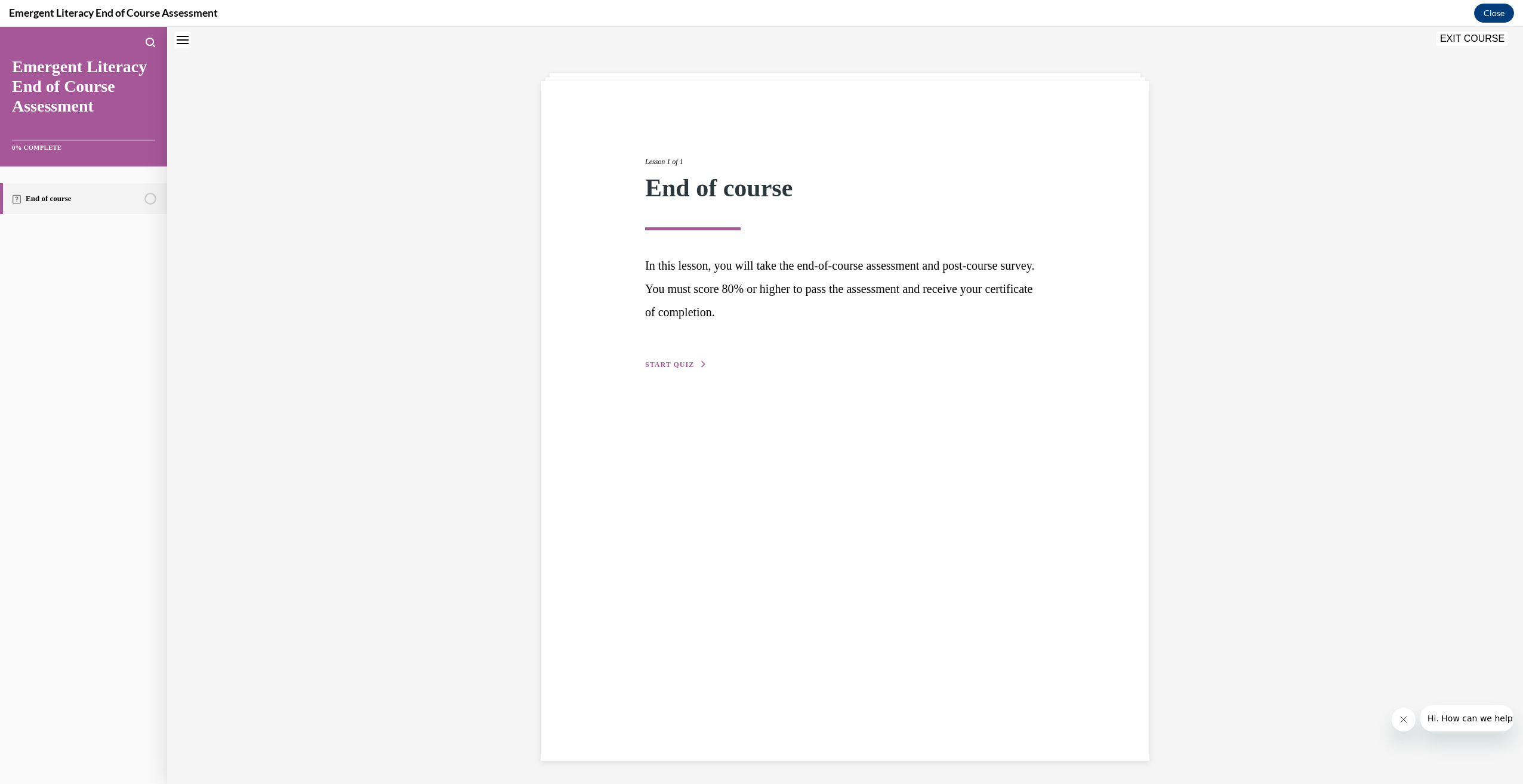
click at [688, 369] on button "START QUIZ" at bounding box center [676, 365] width 62 height 11
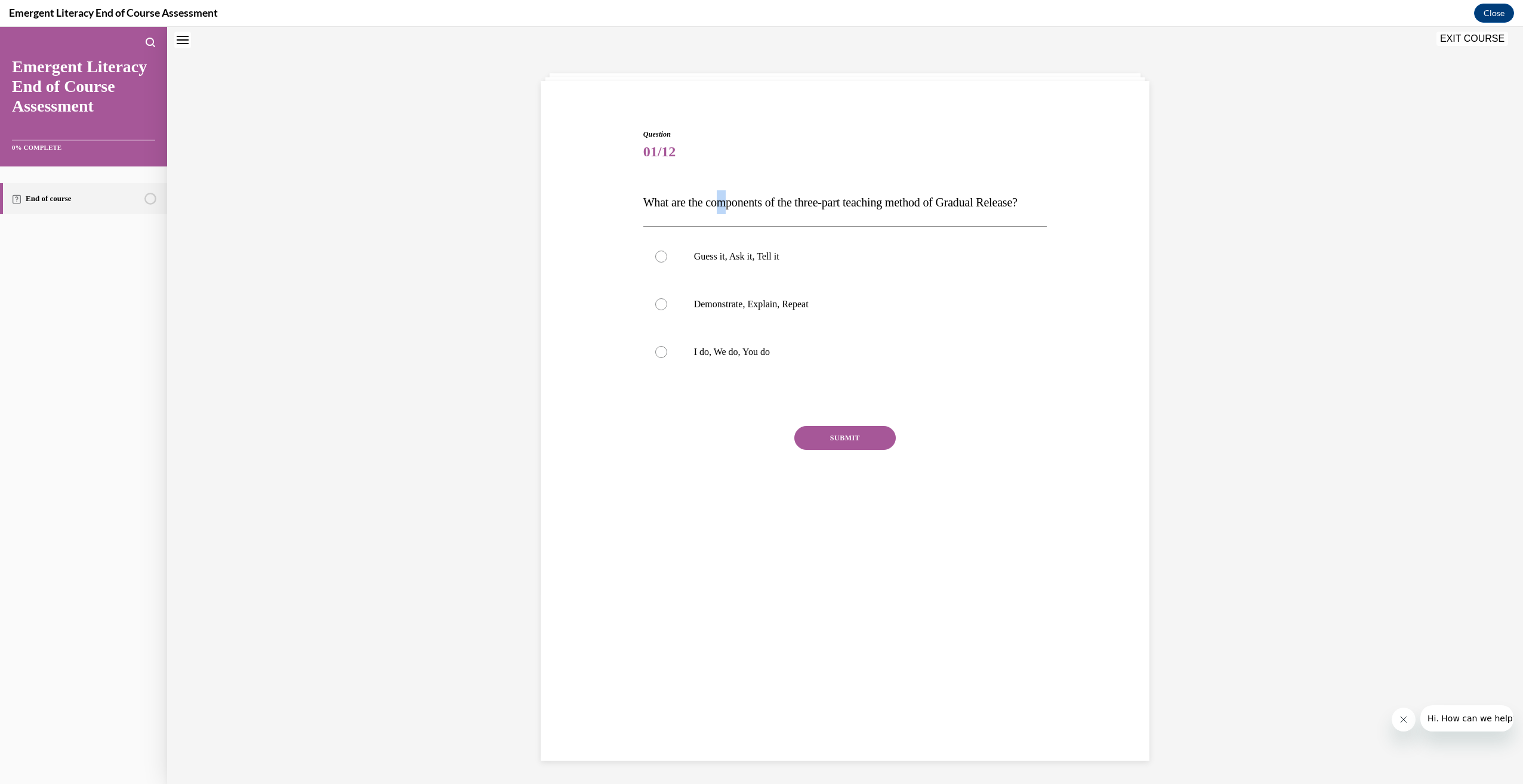
click at [721, 194] on p "What are the components of the three-part teaching method of Gradual Release?" at bounding box center [846, 202] width 404 height 24
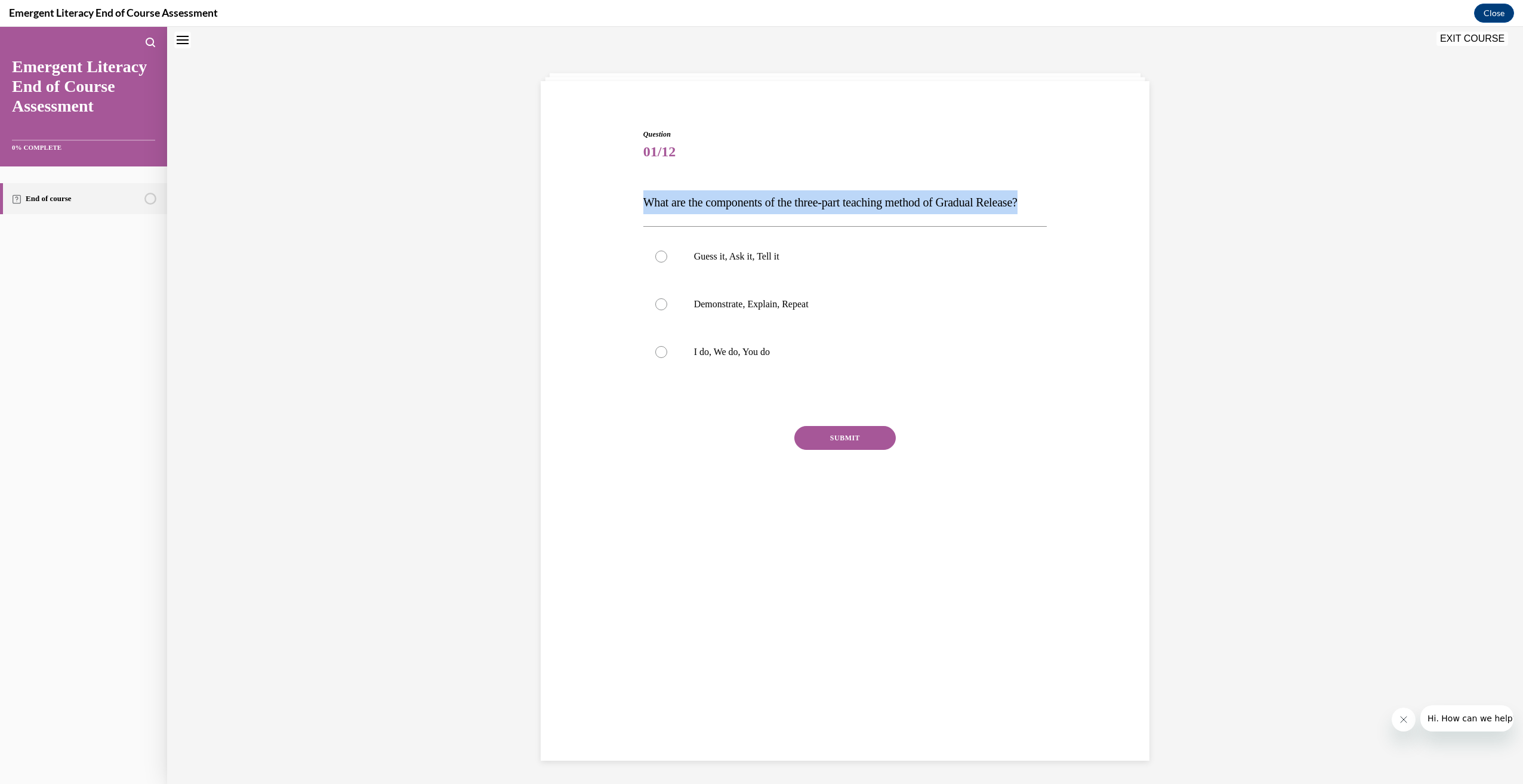
click at [721, 194] on p "What are the components of the three-part teaching method of Gradual Release?" at bounding box center [846, 202] width 404 height 24
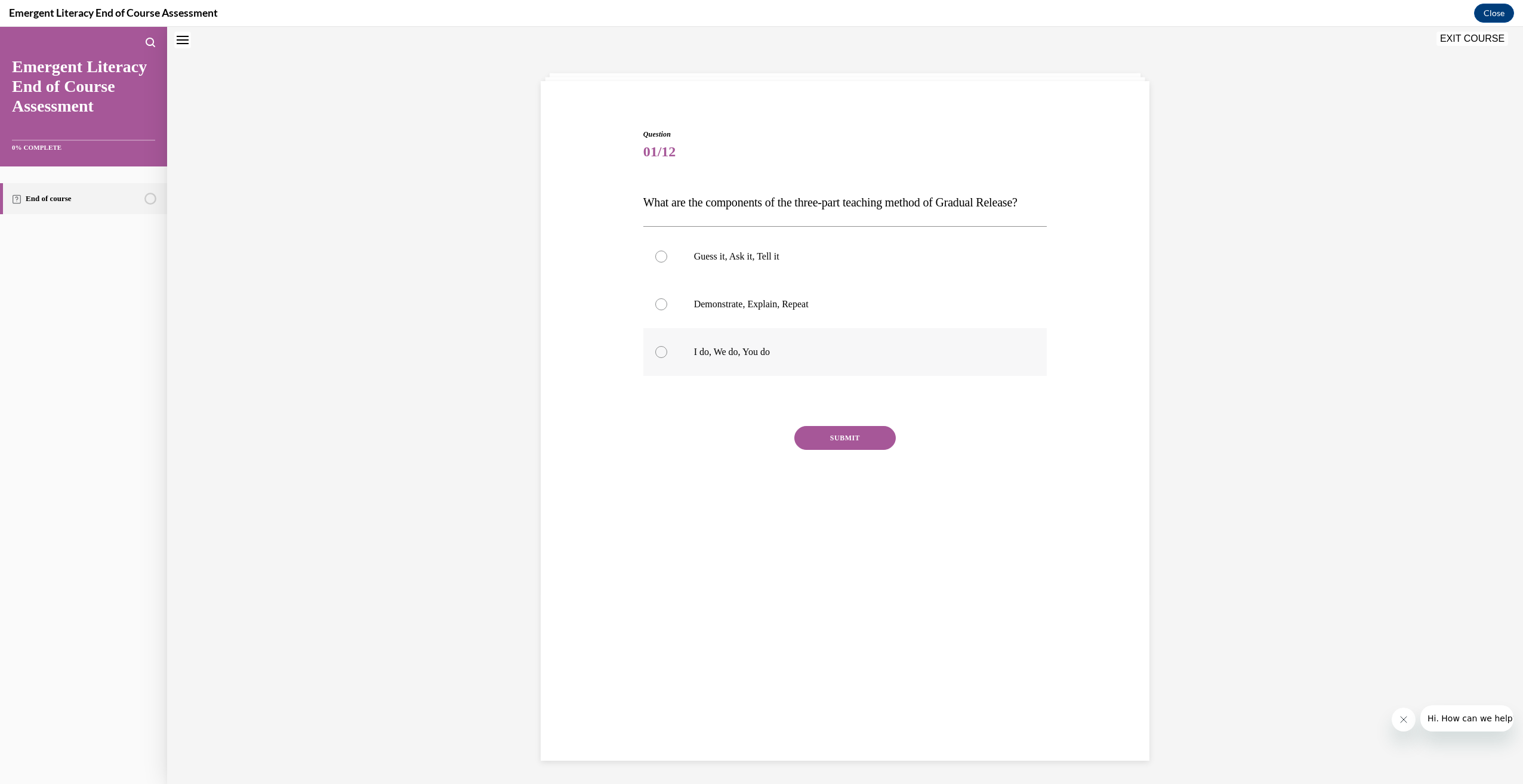
click at [794, 361] on label "I do, We do, You do" at bounding box center [846, 352] width 404 height 48
click at [668, 358] on input "I do, We do, You do" at bounding box center [661, 352] width 12 height 12
radio input "true"
click at [802, 450] on button "SUBMIT" at bounding box center [844, 438] width 101 height 24
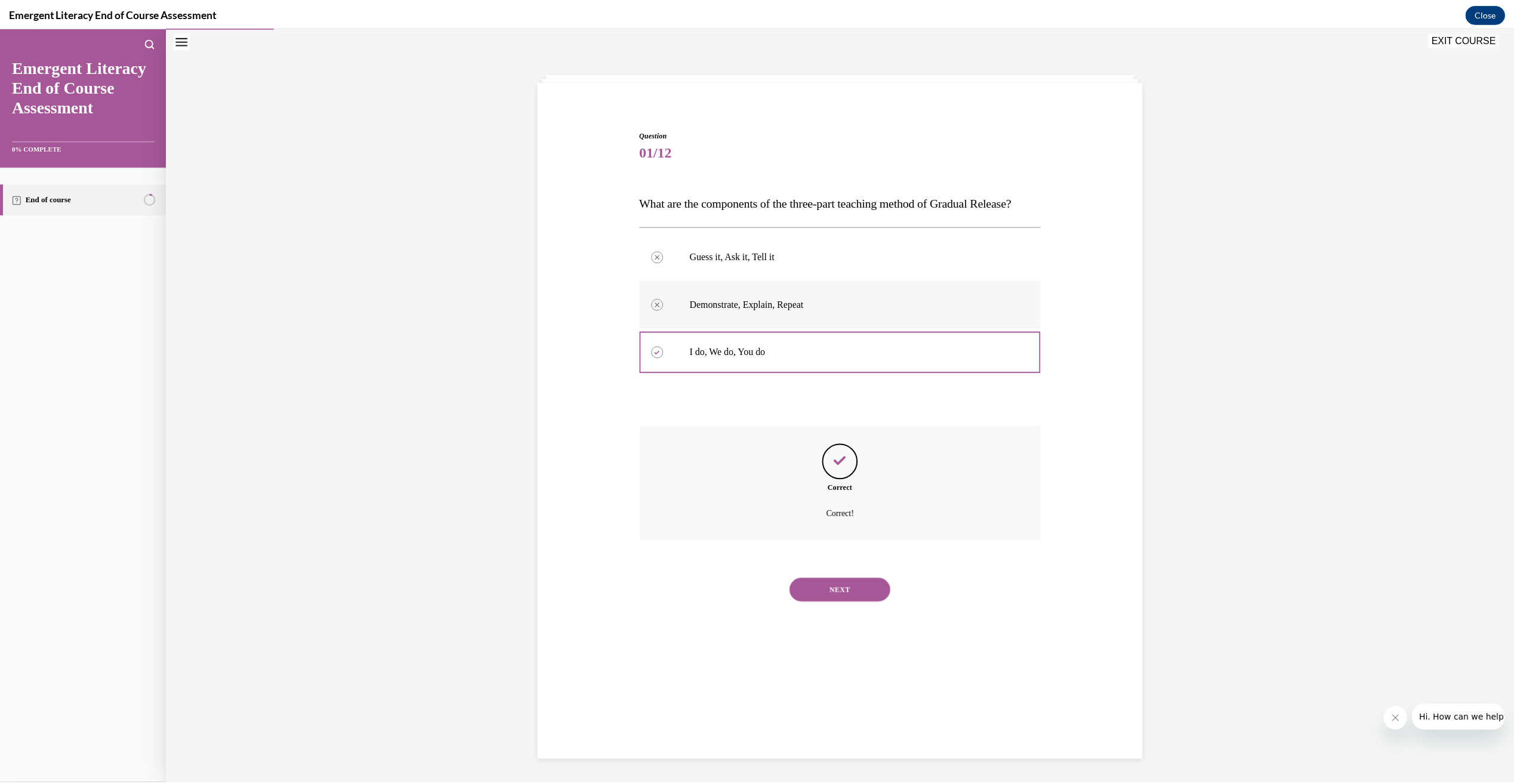
scroll to position [38, 0]
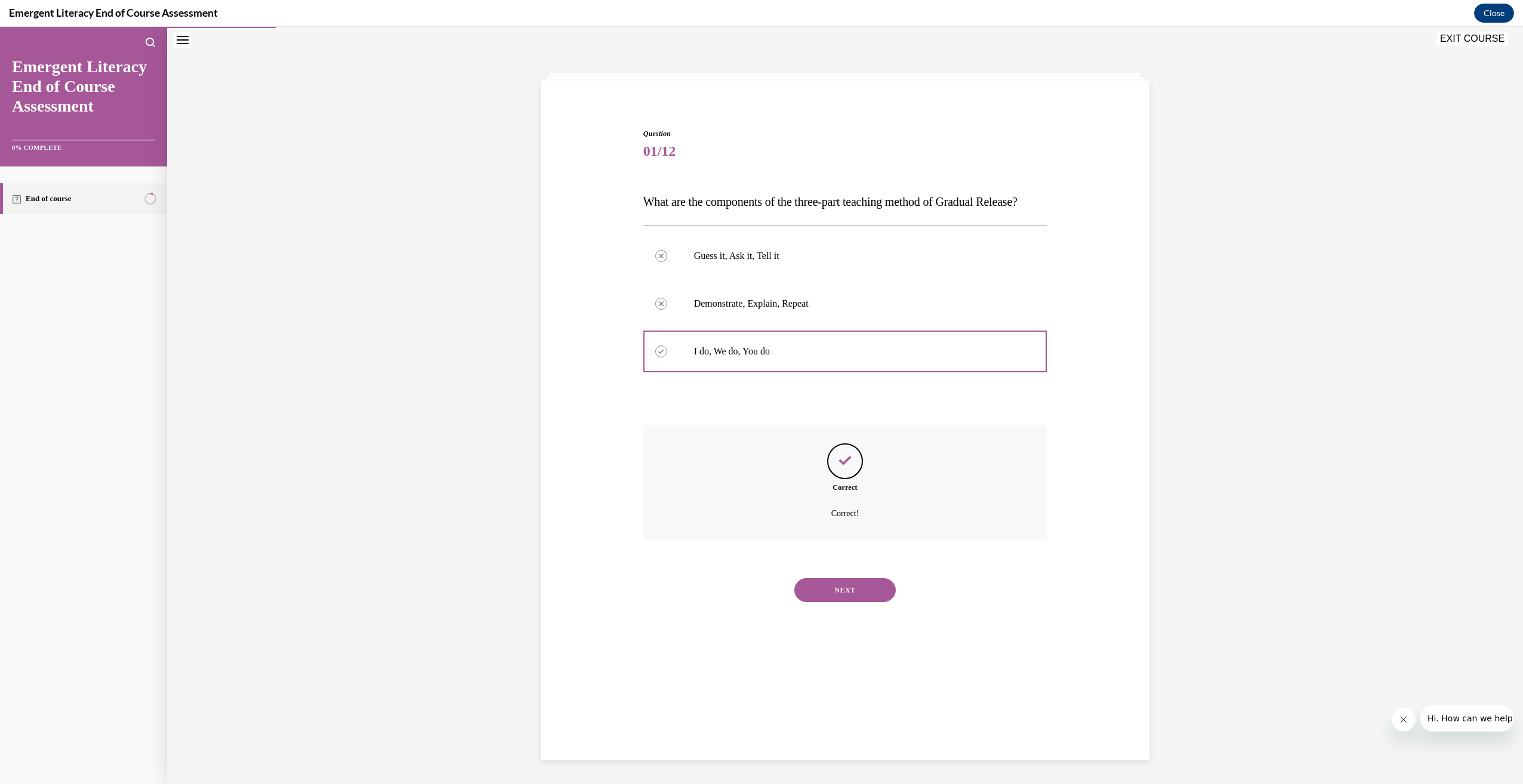
click at [767, 201] on span "What are the components of the three-part teaching method of Gradual Release?" at bounding box center [831, 201] width 374 height 13
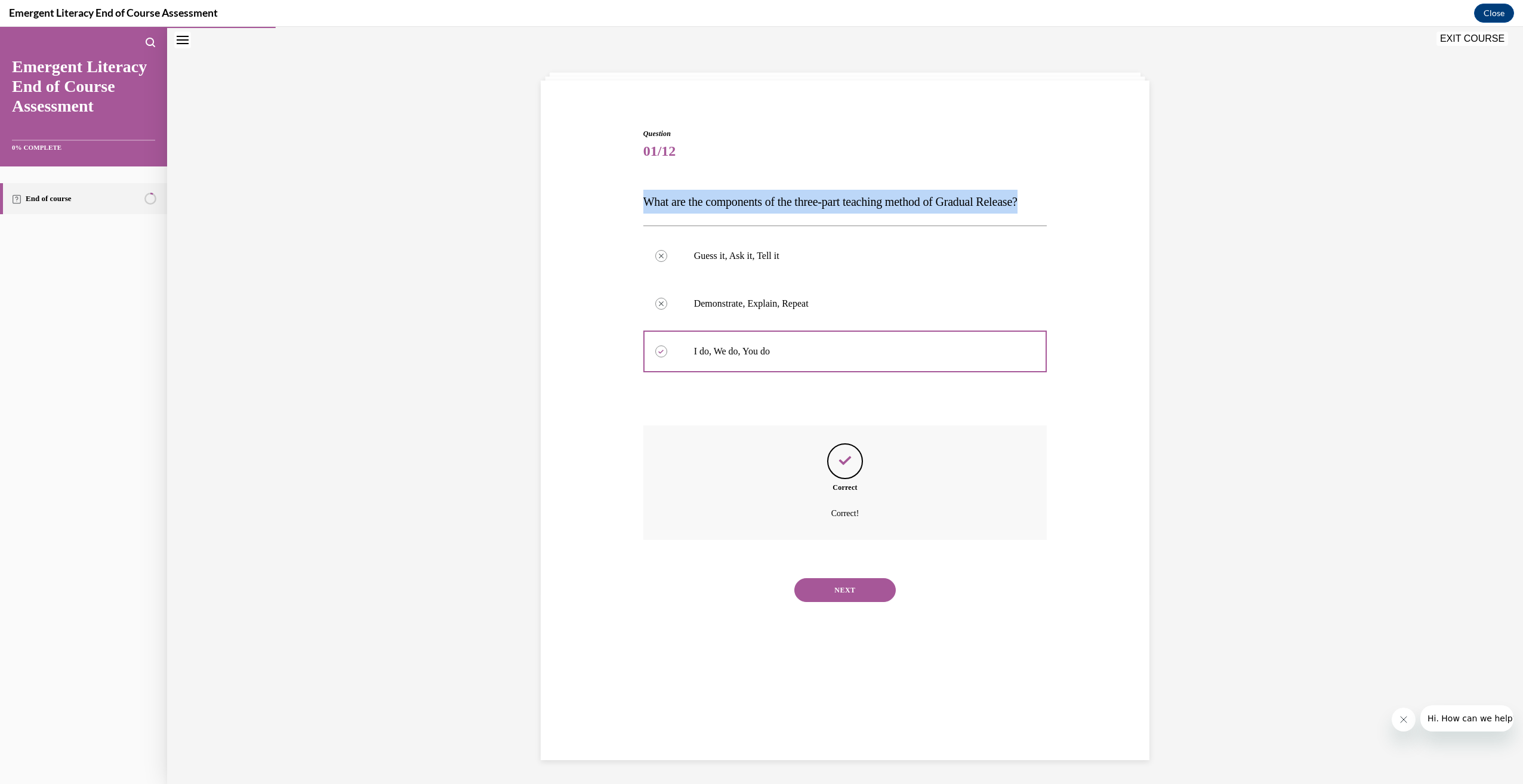
click at [767, 201] on span "What are the components of the three-part teaching method of Gradual Release?" at bounding box center [831, 201] width 374 height 13
click at [860, 602] on button "NEXT" at bounding box center [844, 590] width 101 height 24
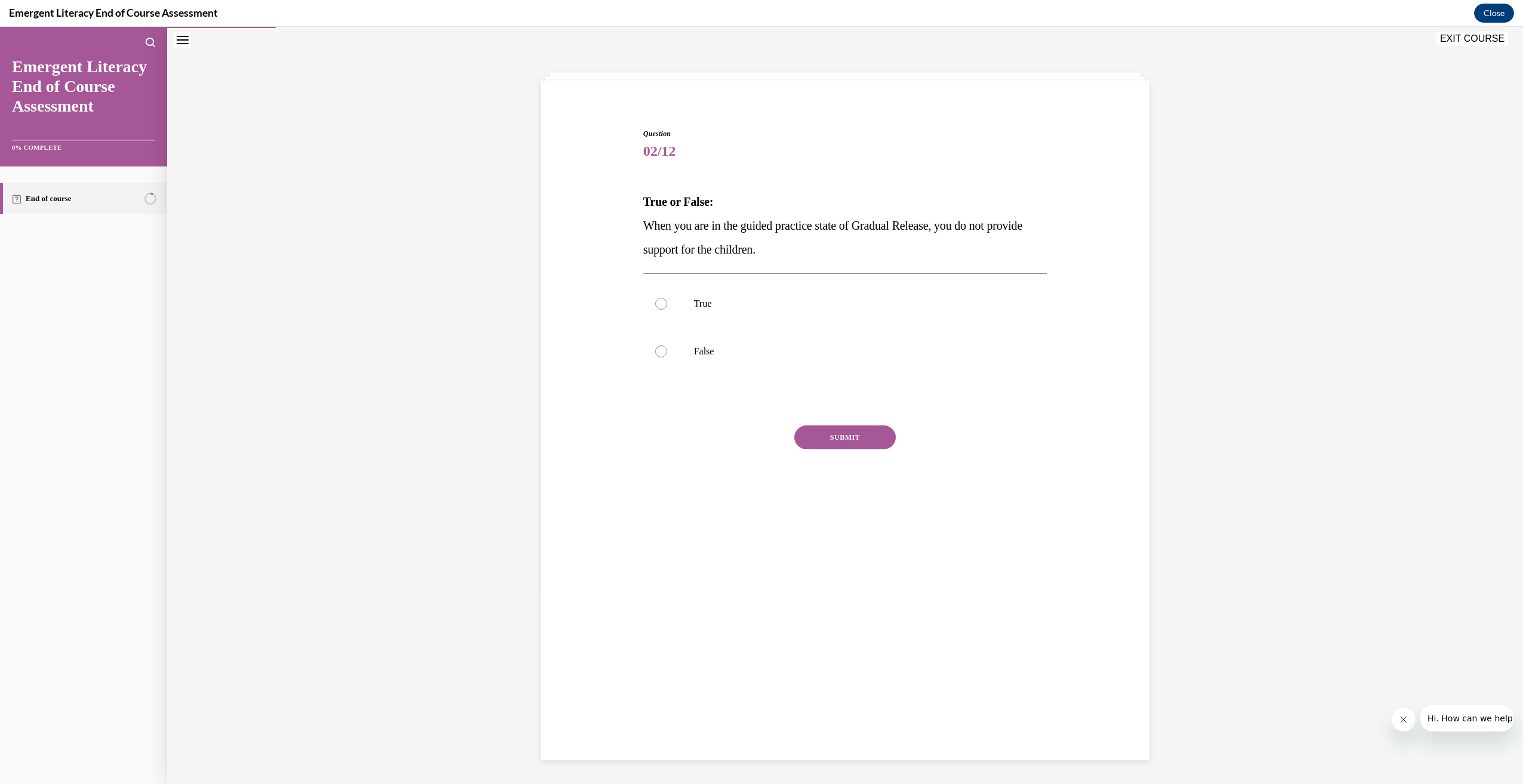
click at [733, 238] on p "When you are in the guided practice state of Gradual Release, you do not provid…" at bounding box center [846, 238] width 404 height 48
drag, startPoint x: 794, startPoint y: 215, endPoint x: 776, endPoint y: 238, distance: 29.2
click at [776, 238] on p "When you are in the guided practice state of Gradual Release, you do not provid…" at bounding box center [846, 238] width 404 height 48
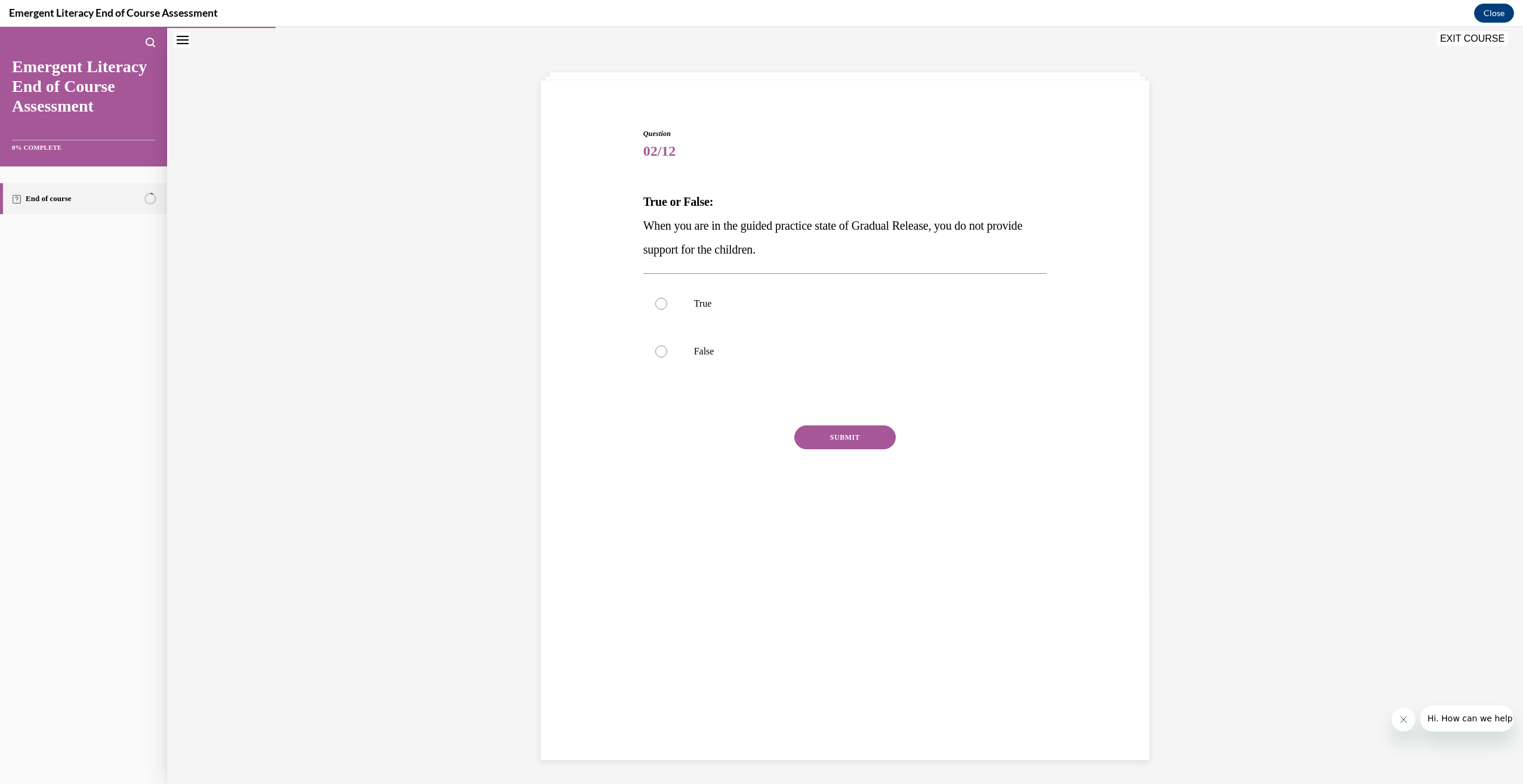
click at [776, 238] on p "When you are in the guided practice state of Gradual Release, you do not provid…" at bounding box center [846, 238] width 404 height 48
click at [743, 351] on p "False" at bounding box center [855, 351] width 323 height 12
click at [668, 351] on input "False" at bounding box center [661, 351] width 12 height 12
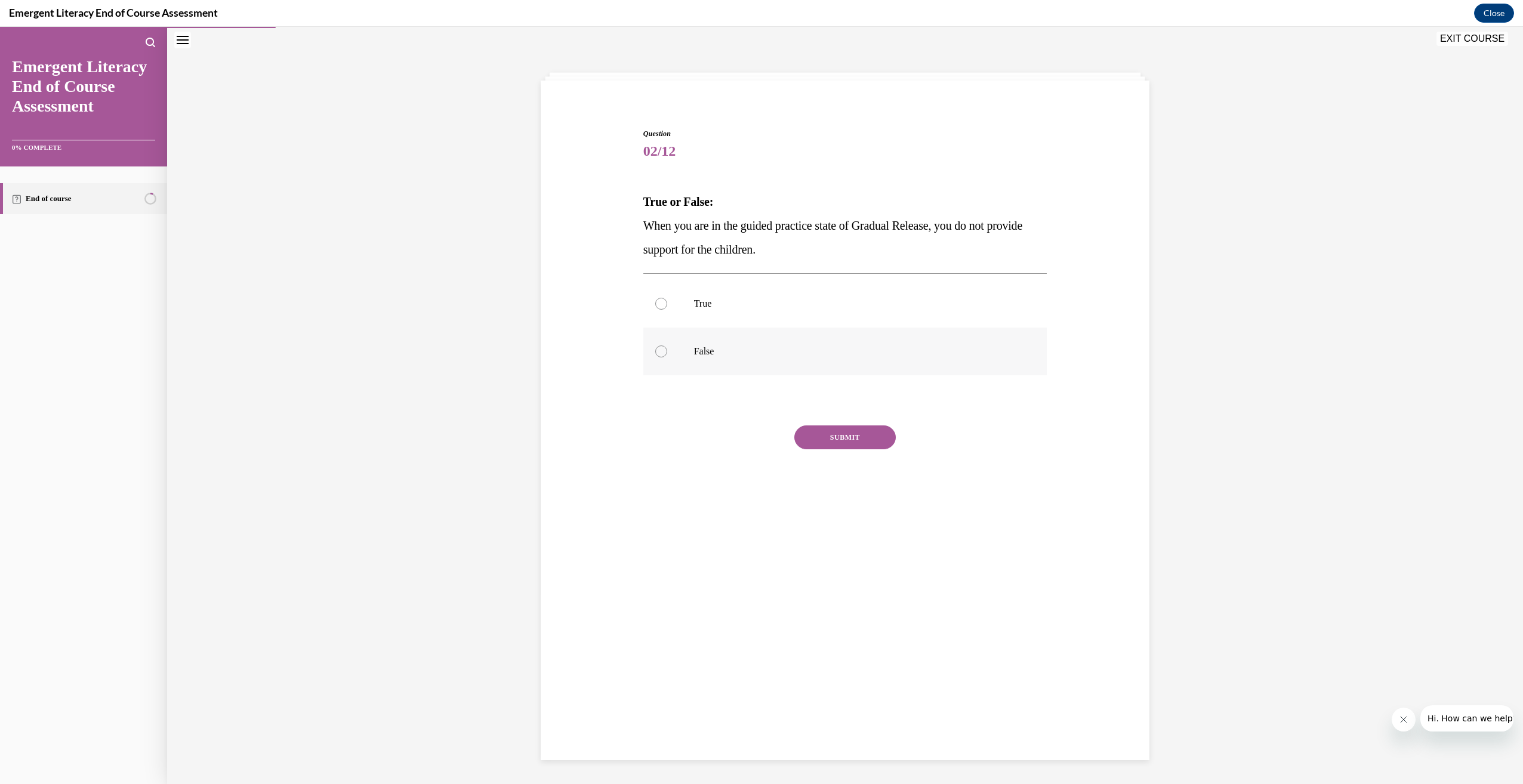
radio input "true"
click at [841, 431] on button "SUBMIT" at bounding box center [844, 437] width 101 height 24
click at [851, 580] on button "NEXT" at bounding box center [844, 590] width 101 height 24
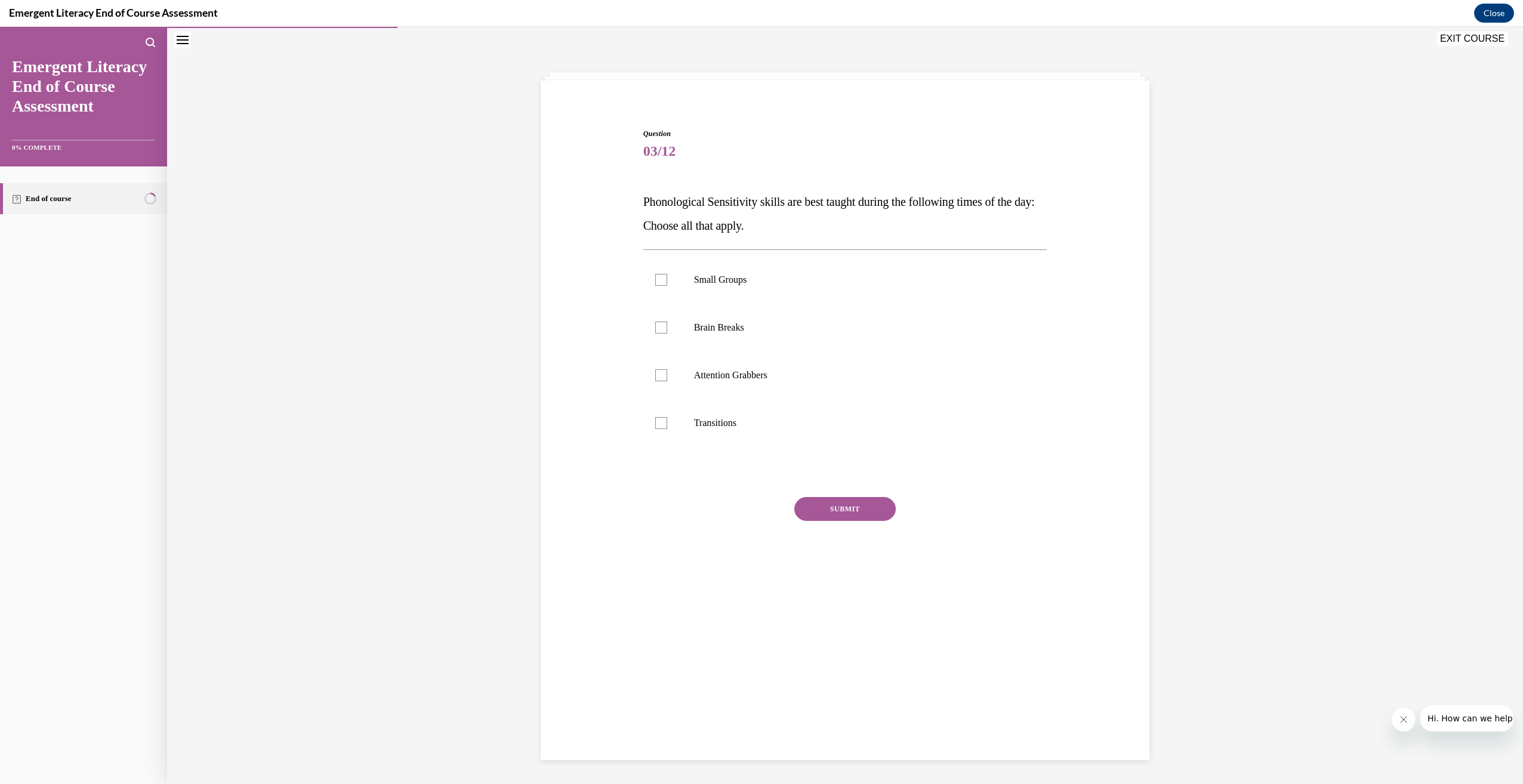
click at [692, 227] on span "Phonological Sensitivity skills are best taught during the following times of t…" at bounding box center [839, 214] width 391 height 37
click at [692, 228] on span "Phonological Sensitivity skills are best taught during the following times of t…" at bounding box center [839, 214] width 391 height 37
click at [692, 228] on span "Phonological Sensitivity skills are best taught during the following times of t…" at bounding box center [839, 214] width 391 height 37
click at [728, 205] on span "Phonological Sensitivity skills are best taught during the following times of t…" at bounding box center [839, 214] width 391 height 37
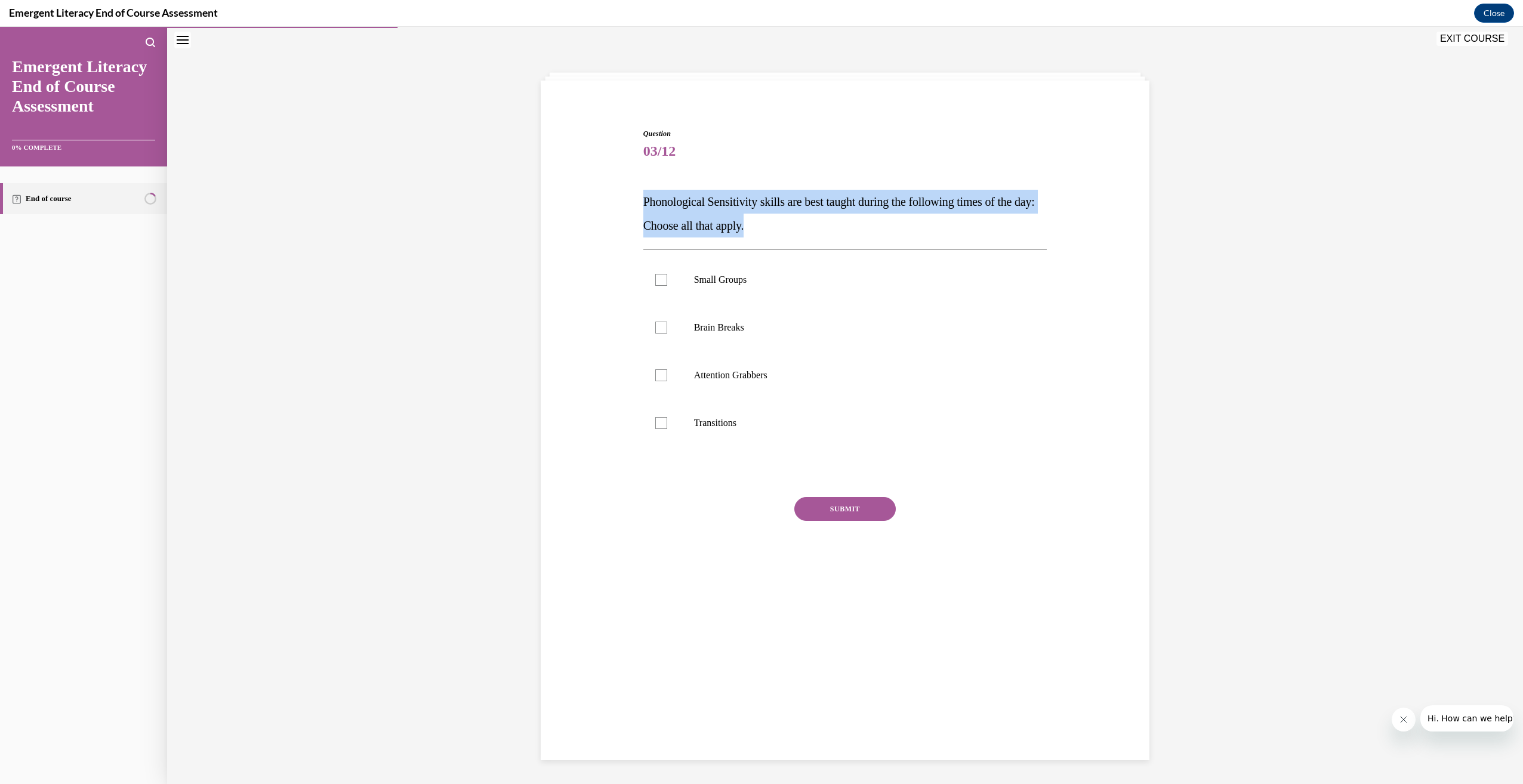
click at [728, 205] on span "Phonological Sensitivity skills are best taught during the following times of t…" at bounding box center [839, 214] width 391 height 37
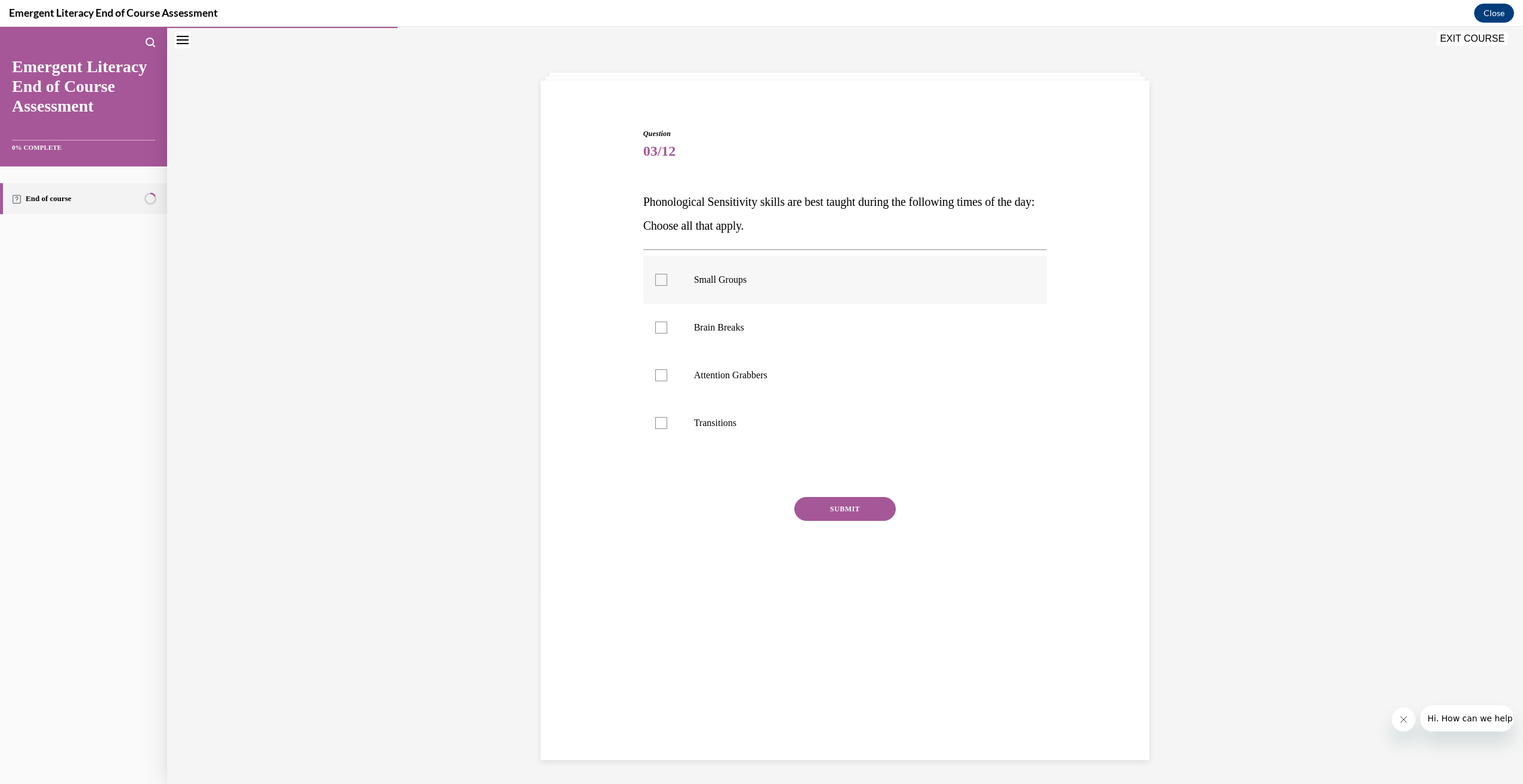
click at [694, 277] on p "Small Groups" at bounding box center [855, 279] width 323 height 12
click at [668, 277] on input "Small Groups" at bounding box center [661, 279] width 12 height 12
checkbox input "true"
click at [686, 331] on label "Brain Breaks" at bounding box center [846, 328] width 404 height 48
click at [668, 331] on input "Brain Breaks" at bounding box center [661, 327] width 12 height 12
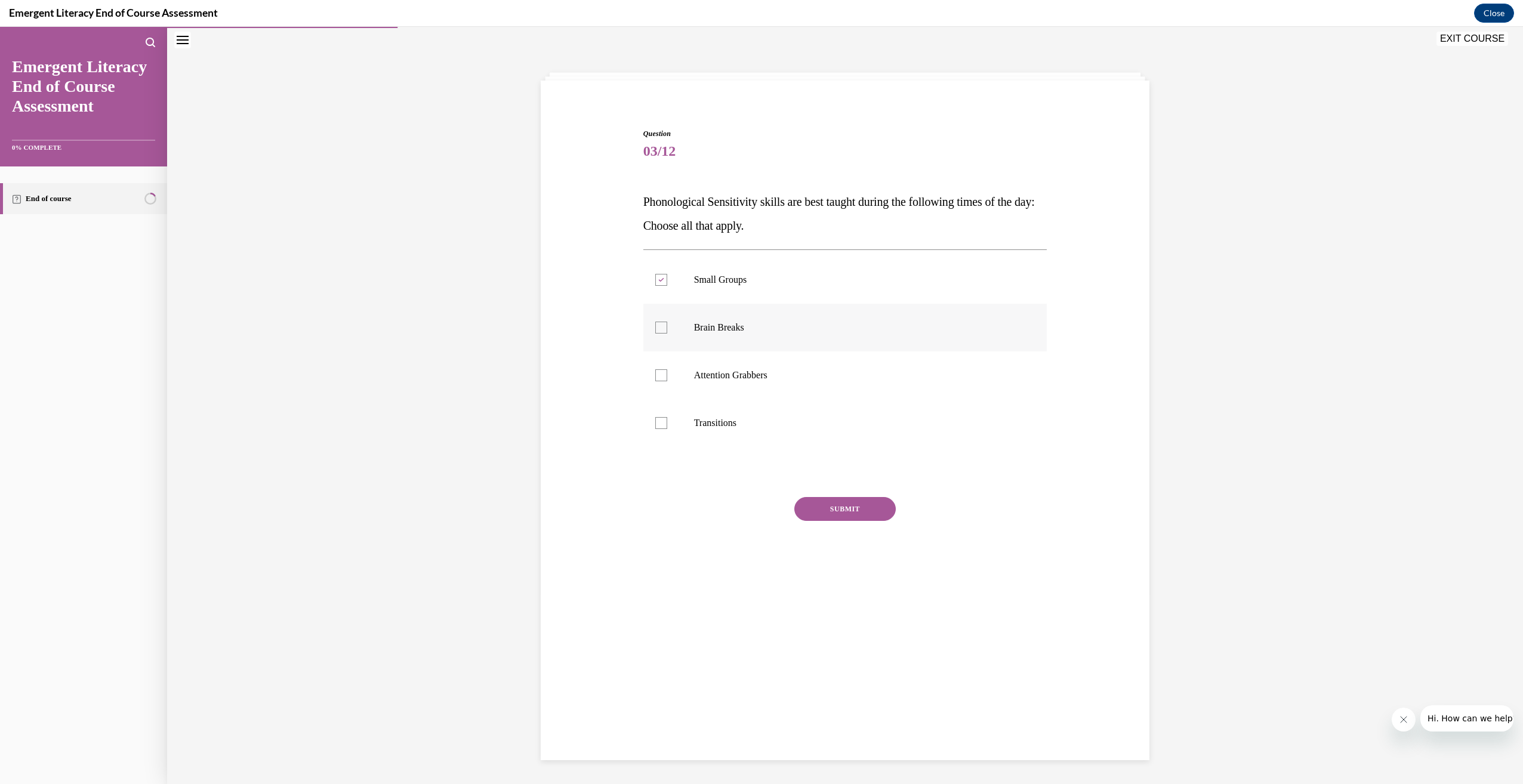
checkbox input "true"
click at [726, 279] on p "Small Groups" at bounding box center [855, 279] width 323 height 12
click at [668, 279] on input "Small Groups" at bounding box center [661, 279] width 12 height 12
checkbox input "false"
click at [717, 365] on label "Attention Grabbers" at bounding box center [846, 375] width 404 height 48
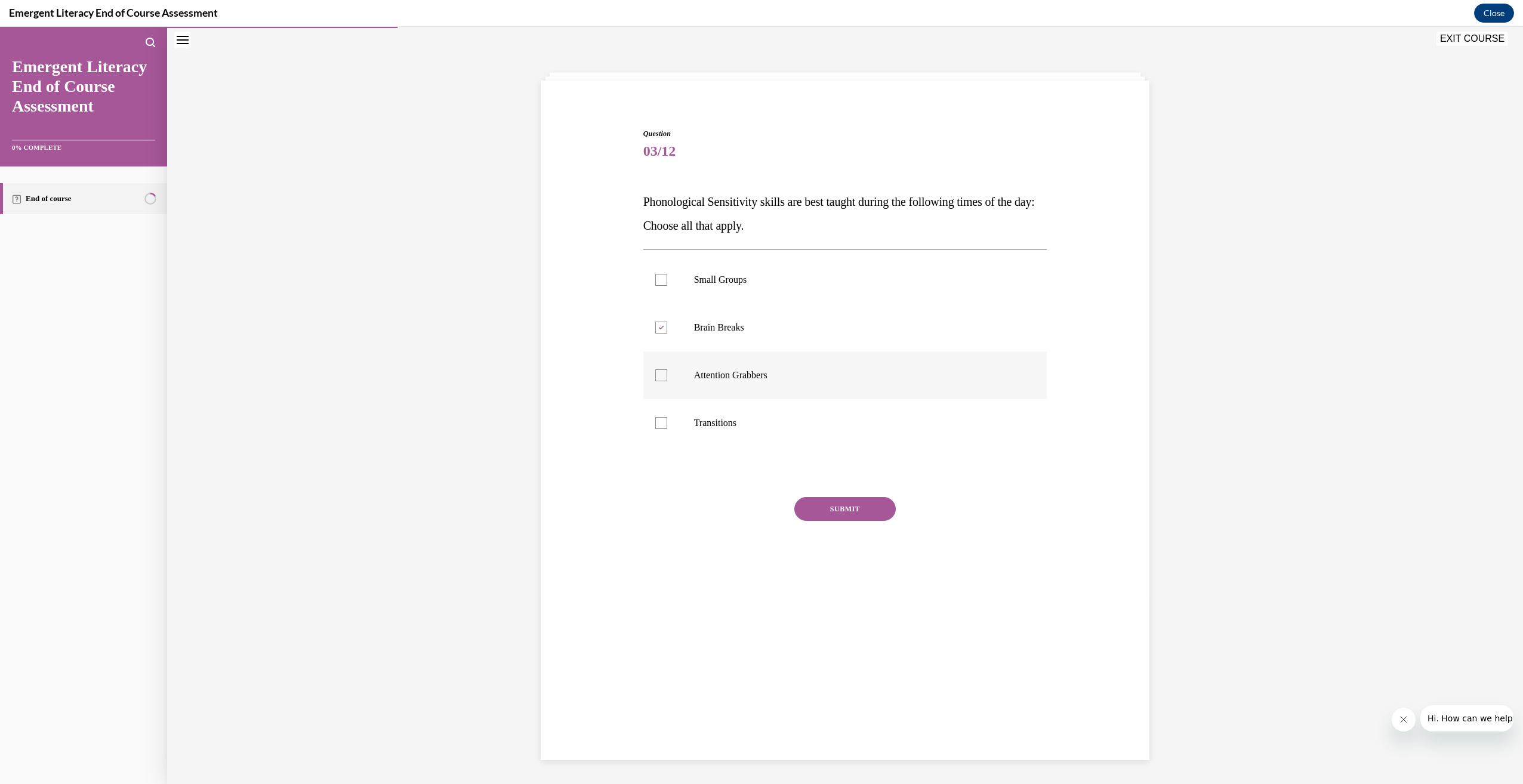
click at [668, 370] on input "Attention Grabbers" at bounding box center [661, 375] width 12 height 12
checkbox input "true"
click at [750, 286] on p "Small Groups" at bounding box center [855, 279] width 323 height 12
click at [668, 286] on input "Small Groups" at bounding box center [661, 279] width 12 height 12
checkbox input "true"
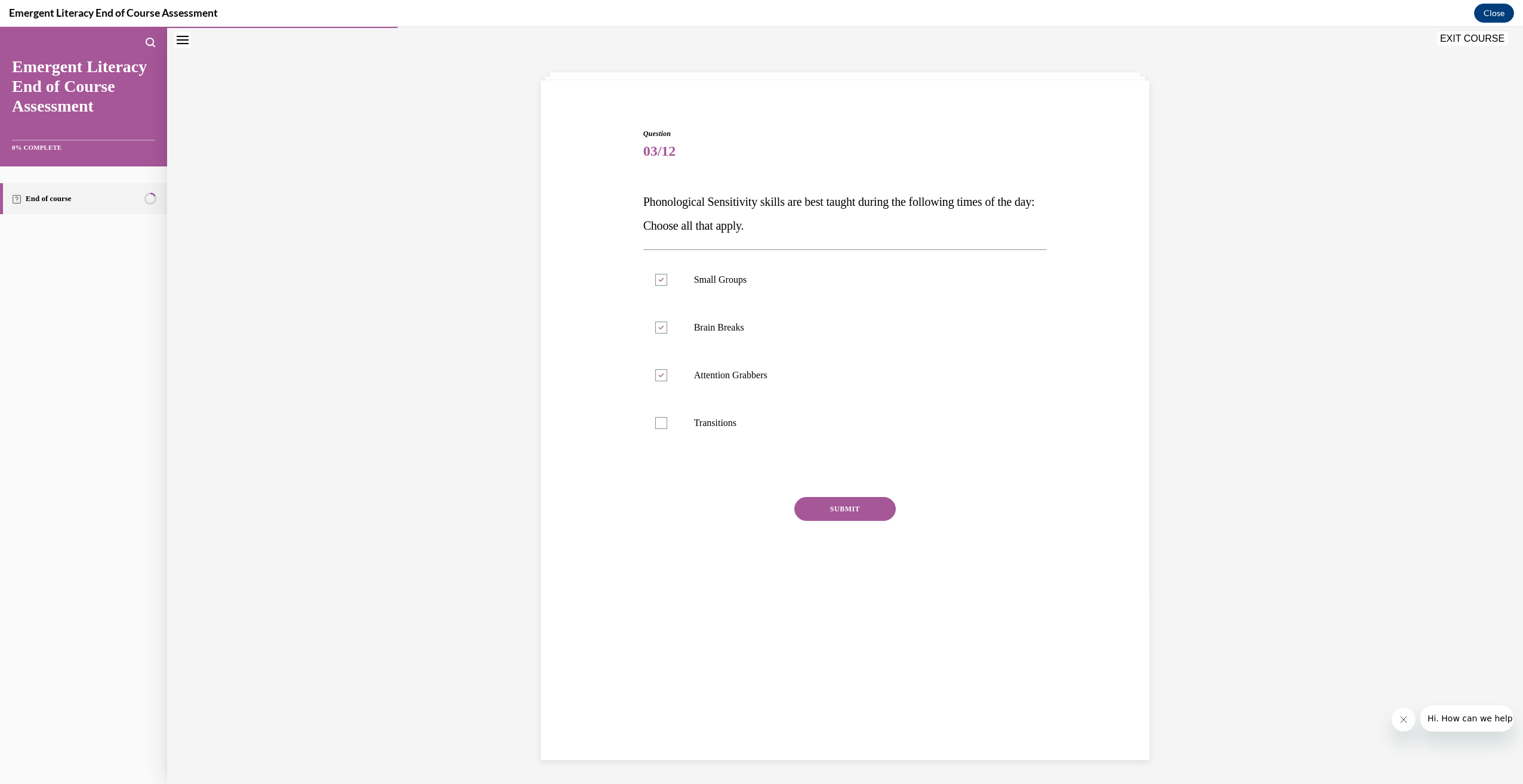
click at [864, 504] on button "SUBMIT" at bounding box center [844, 509] width 101 height 24
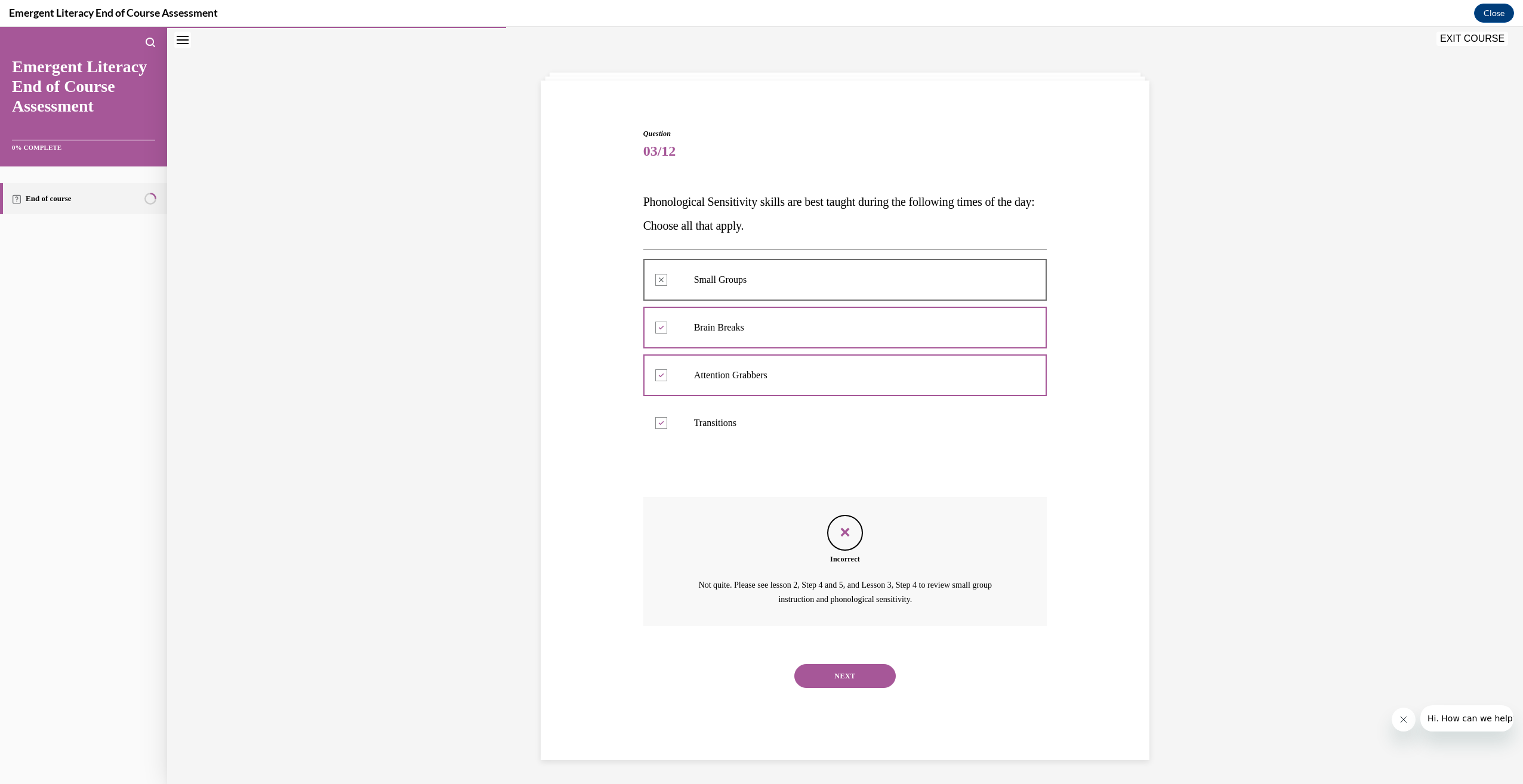
click at [837, 429] on label "Transitions" at bounding box center [846, 423] width 404 height 48
click at [847, 667] on button "NEXT" at bounding box center [844, 676] width 101 height 24
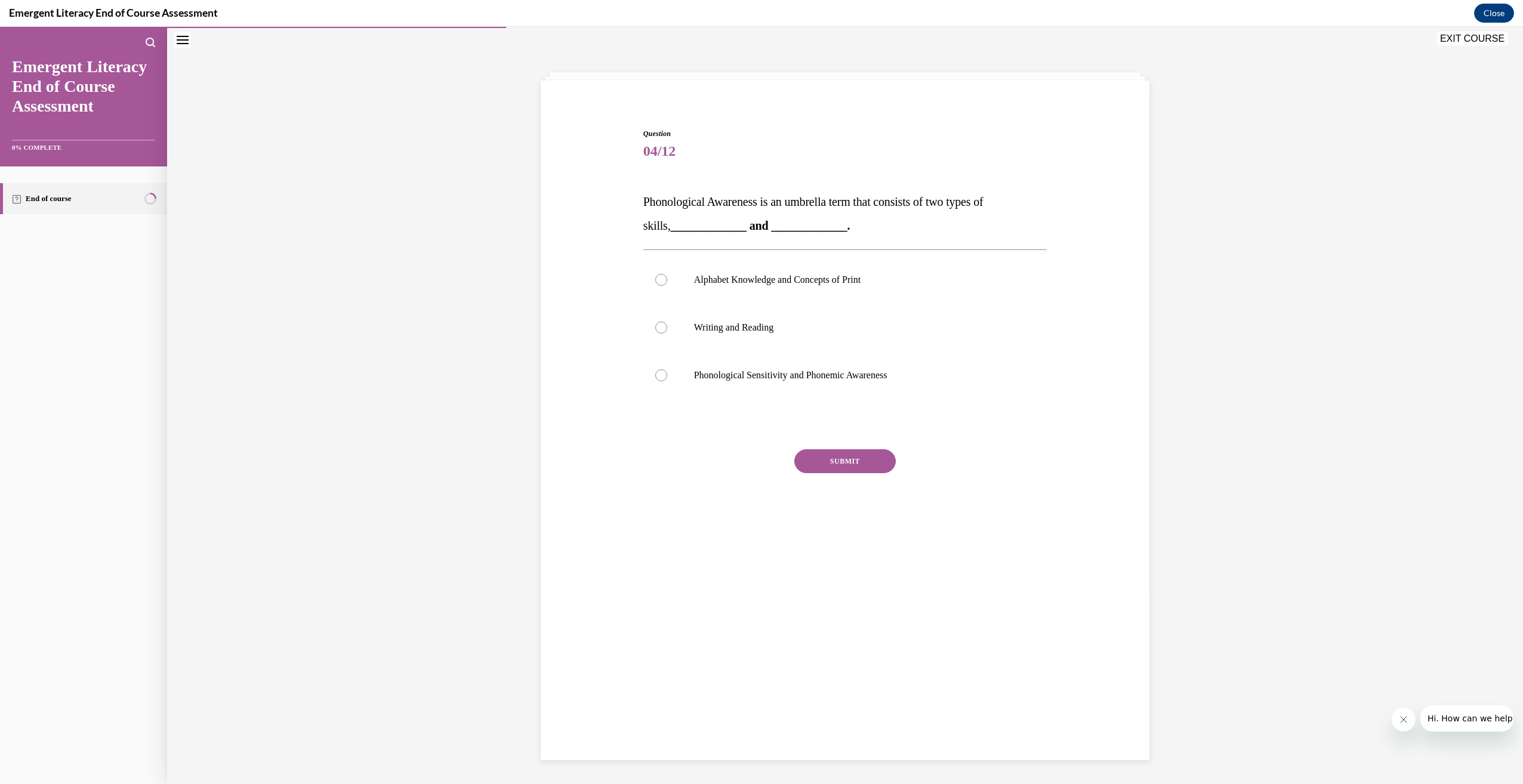
click at [790, 220] on strong "_____________ and _____________." at bounding box center [760, 225] width 180 height 13
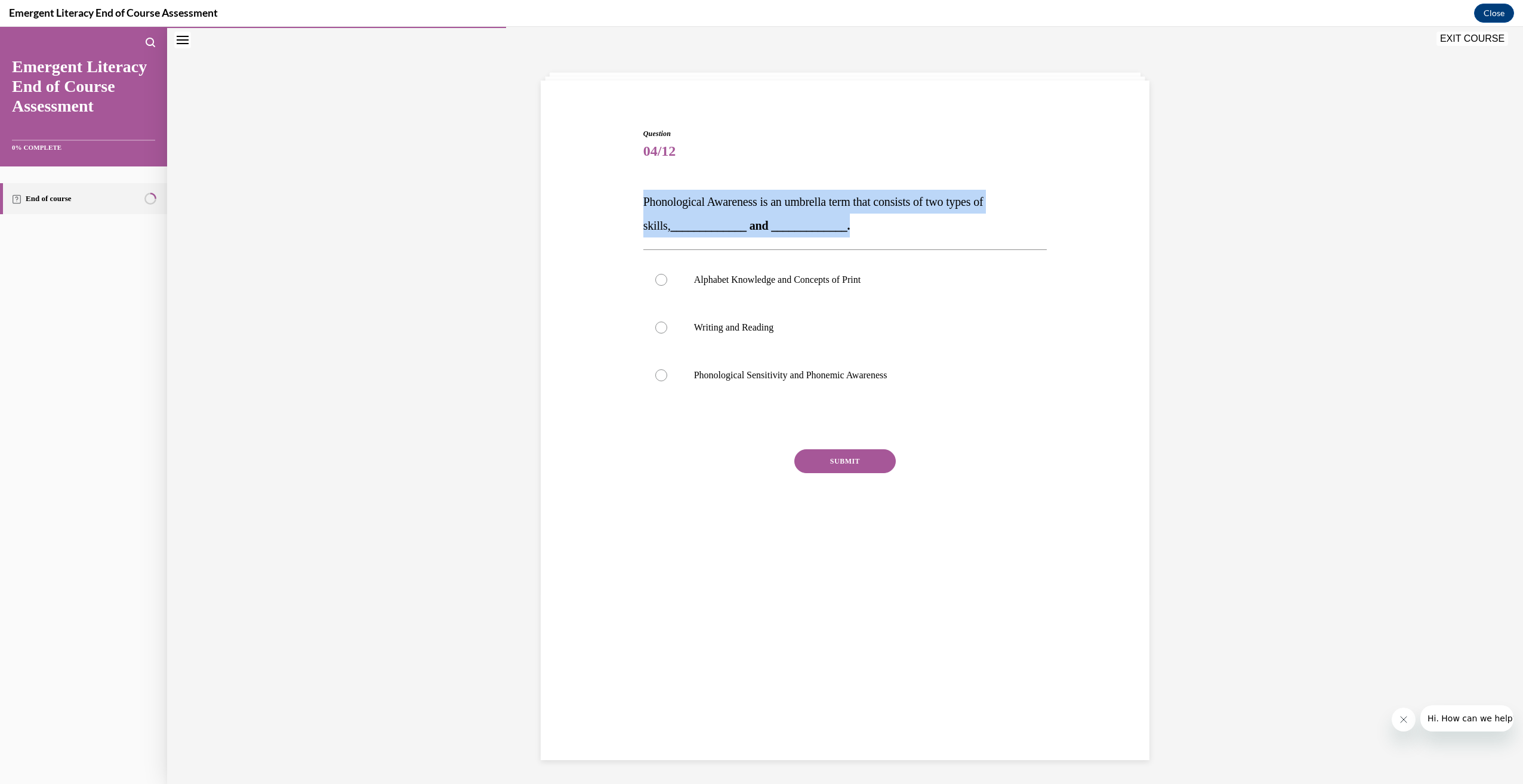
click at [790, 220] on strong "_____________ and _____________." at bounding box center [760, 225] width 180 height 13
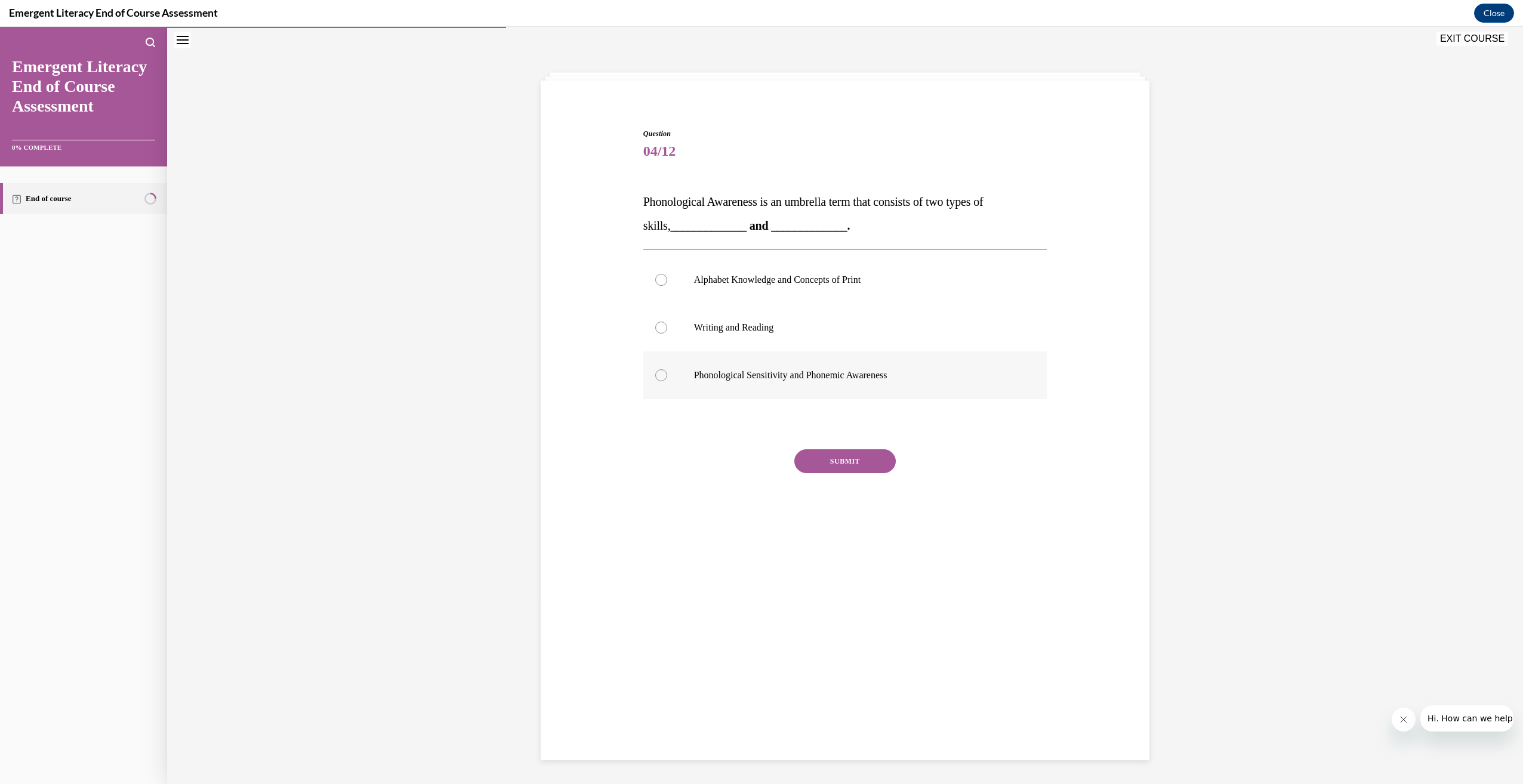
click at [836, 370] on p "Phonological Sensitivity and Phonemic Awareness" at bounding box center [855, 375] width 323 height 12
click at [668, 370] on input "Phonological Sensitivity and Phonemic Awareness" at bounding box center [661, 375] width 12 height 12
radio input "true"
click at [807, 459] on button "SUBMIT" at bounding box center [844, 461] width 101 height 24
click at [881, 620] on button "NEXT" at bounding box center [844, 613] width 101 height 24
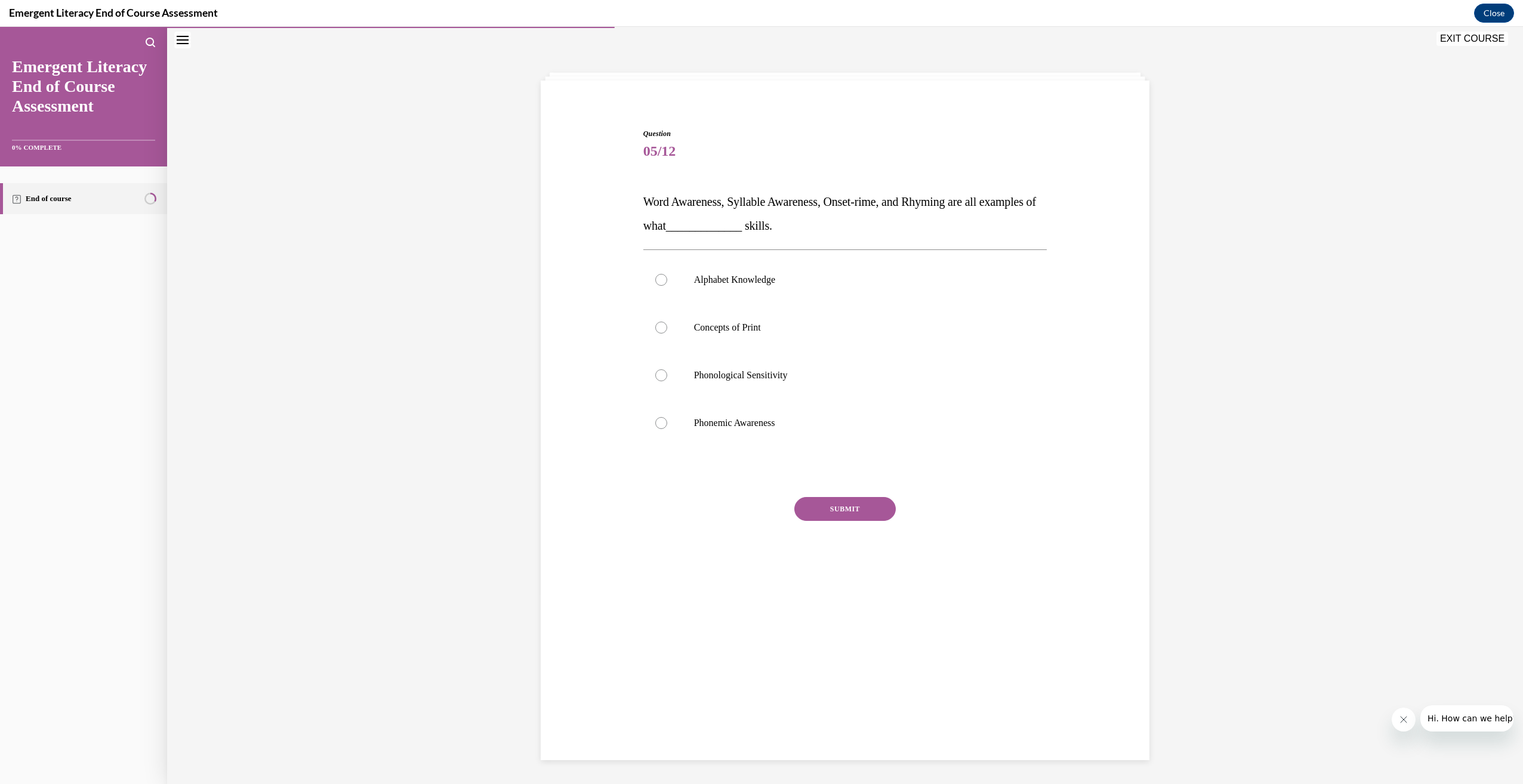
click at [750, 117] on div "Question 05/12 Word Awareness, Syllable Awareness, Onset-rime, and Rhyming are …" at bounding box center [845, 353] width 410 height 485
click at [1472, 40] on button "EXIT COURSE" at bounding box center [1472, 39] width 72 height 15
